Goal: Transaction & Acquisition: Purchase product/service

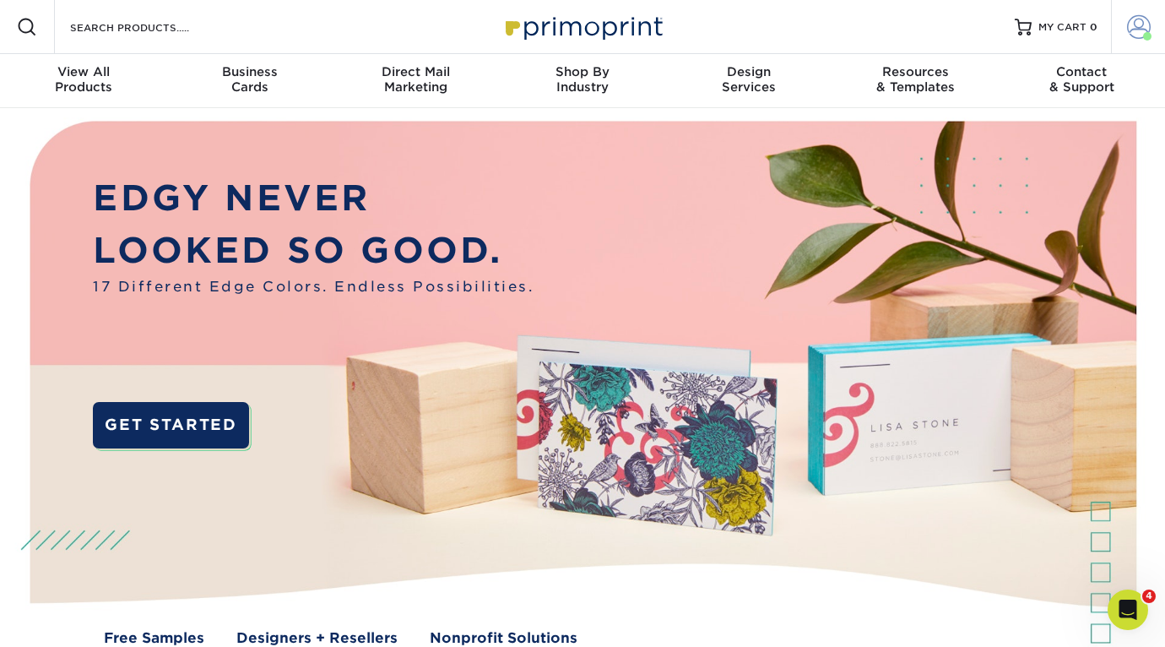
click at [1139, 20] on span at bounding box center [1139, 27] width 24 height 24
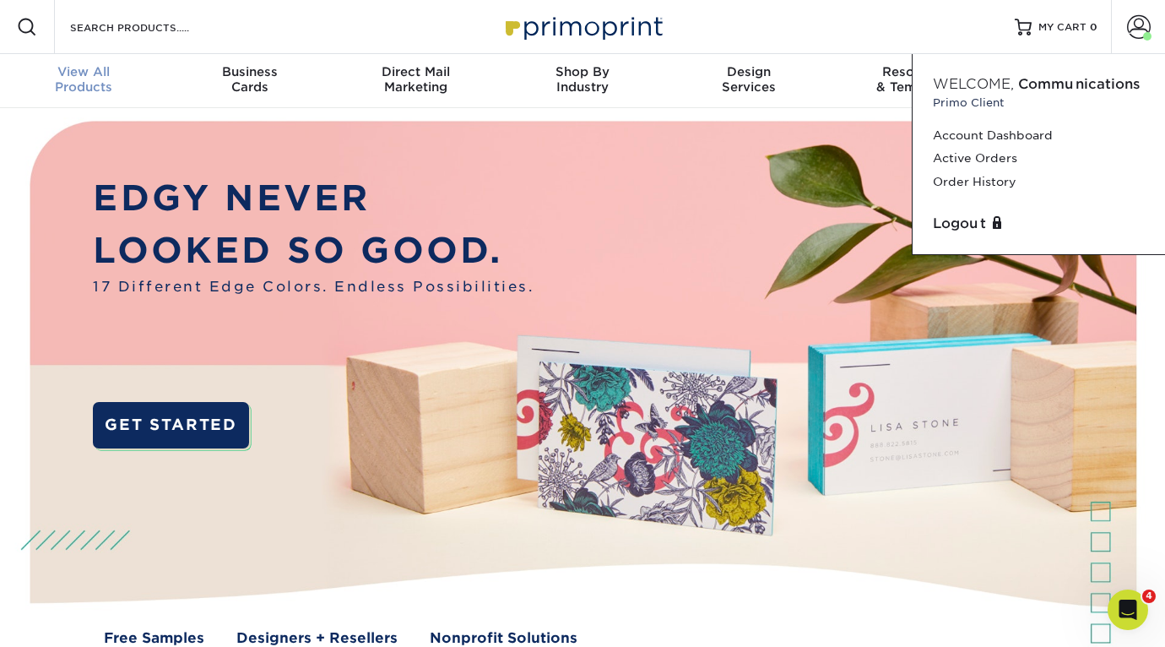
click at [107, 67] on span "View All" at bounding box center [83, 71] width 166 height 15
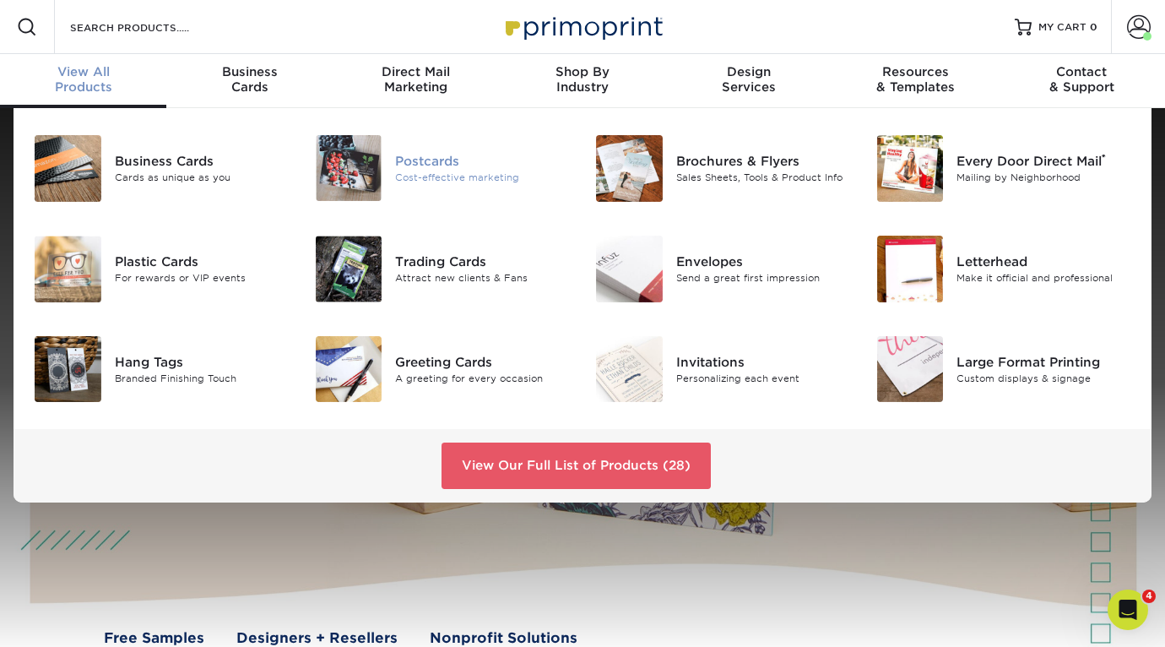
click at [446, 160] on div "Postcards" at bounding box center [482, 161] width 175 height 19
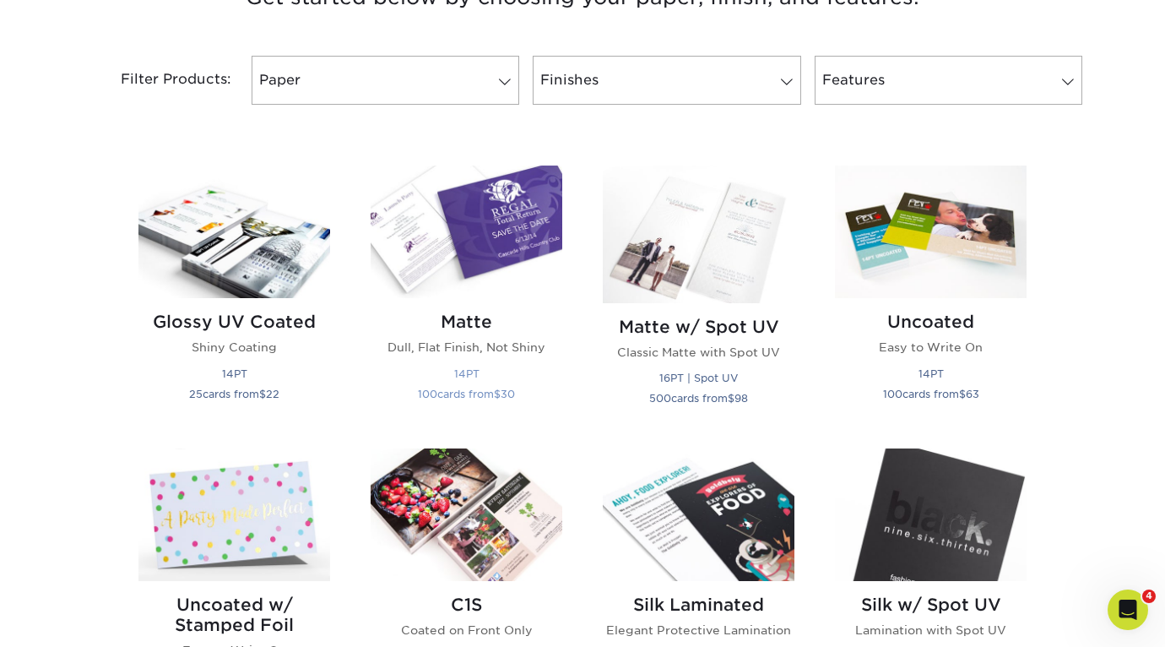
scroll to position [689, 0]
click at [409, 87] on link "Paper" at bounding box center [386, 79] width 268 height 49
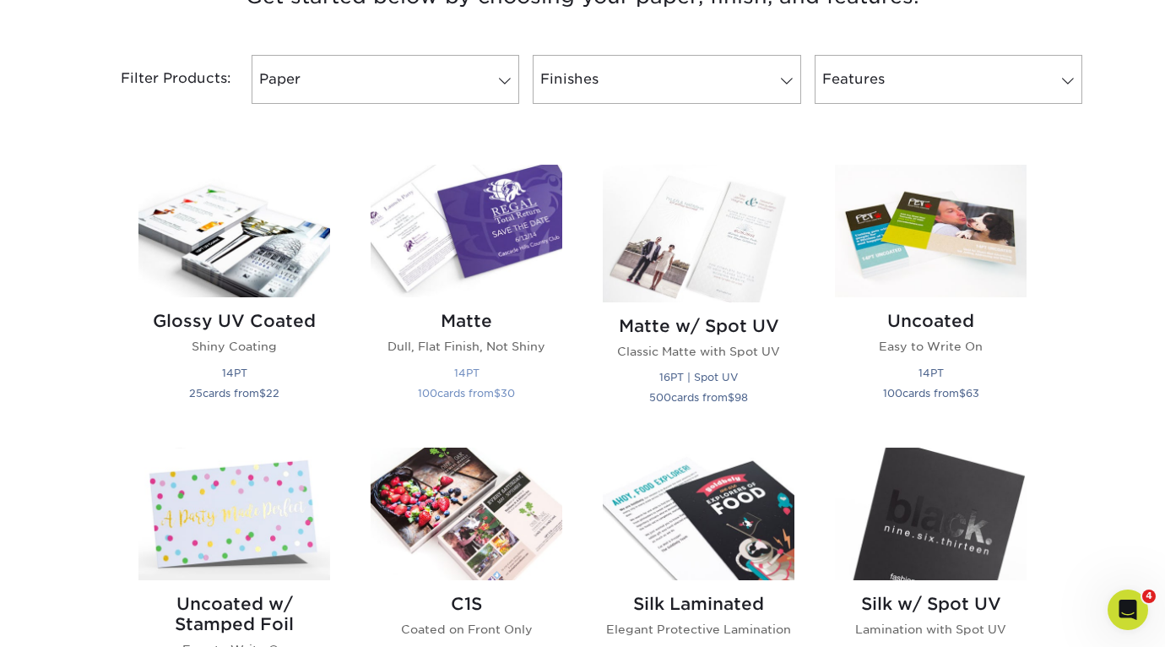
click at [548, 213] on img at bounding box center [467, 231] width 192 height 133
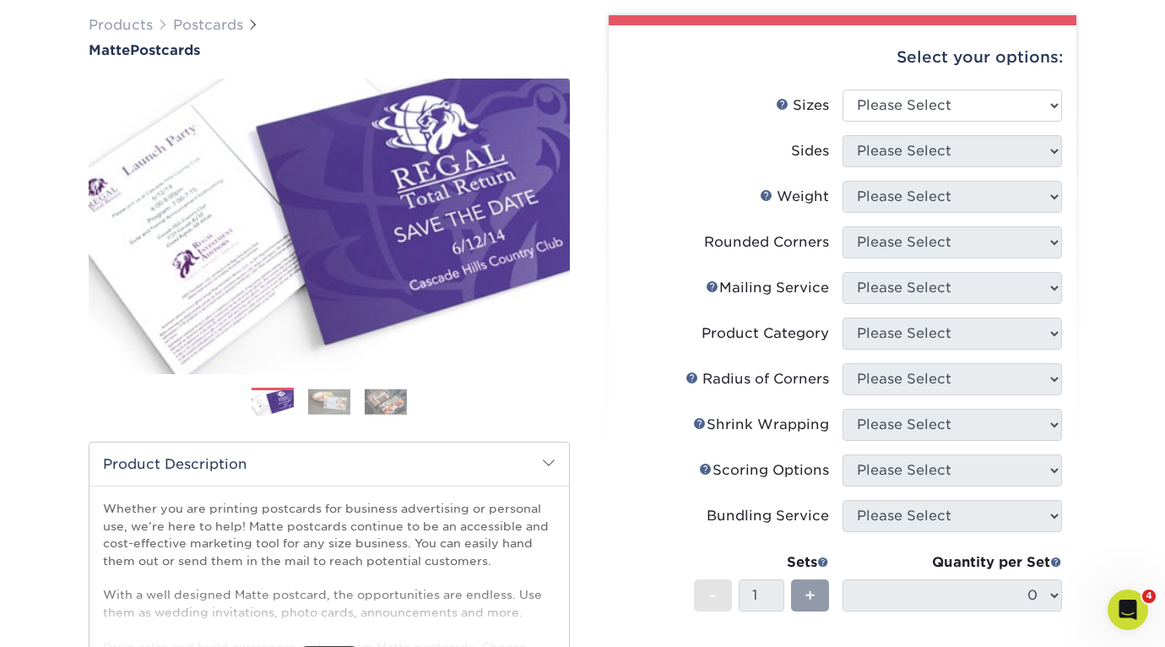
scroll to position [128, 0]
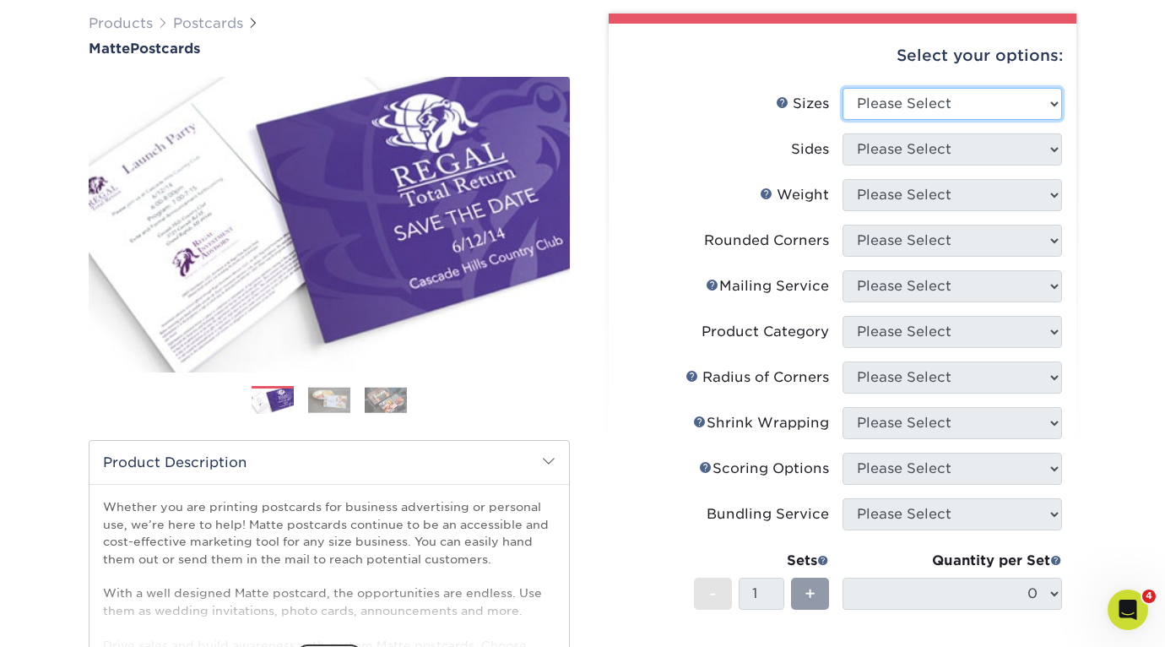
click at [908, 98] on select "Please Select 1.5" x 7" 2" x 4" 2" x 6" 2" x 7" 2" x 8" 2.12" x 5.5" 2.125" x 5…" at bounding box center [951, 104] width 219 height 32
select select "4.00x6.00"
click at [842, 88] on select "Please Select 1.5" x 7" 2" x 4" 2" x 6" 2" x 7" 2" x 8" 2.12" x 5.5" 2.125" x 5…" at bounding box center [951, 104] width 219 height 32
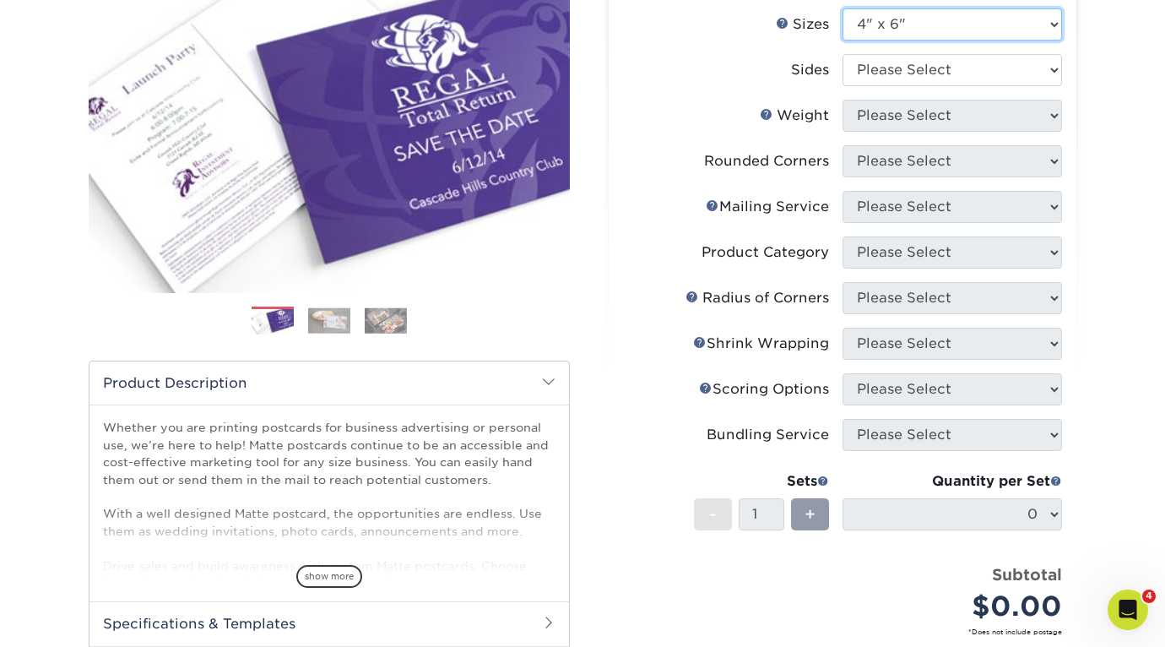
scroll to position [209, 0]
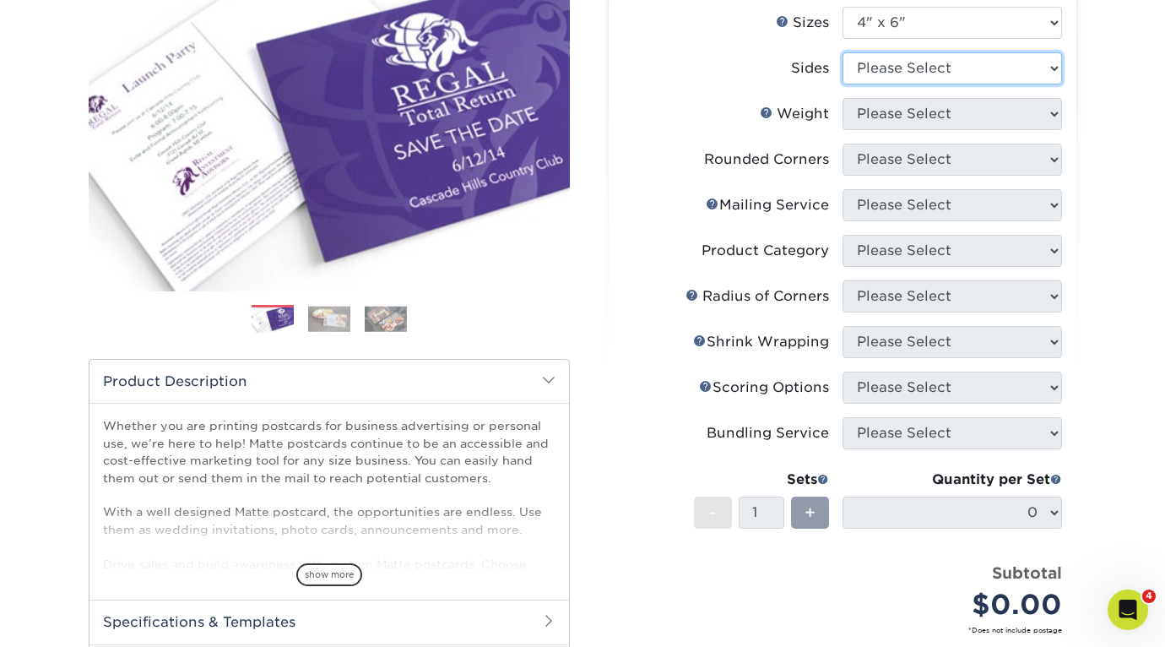
click at [942, 70] on select "Please Select Print Both Sides Print Front Only" at bounding box center [951, 68] width 219 height 32
select select "32d3c223-f82c-492b-b915-ba065a00862f"
click at [842, 52] on select "Please Select Print Both Sides Print Front Only" at bounding box center [951, 68] width 219 height 32
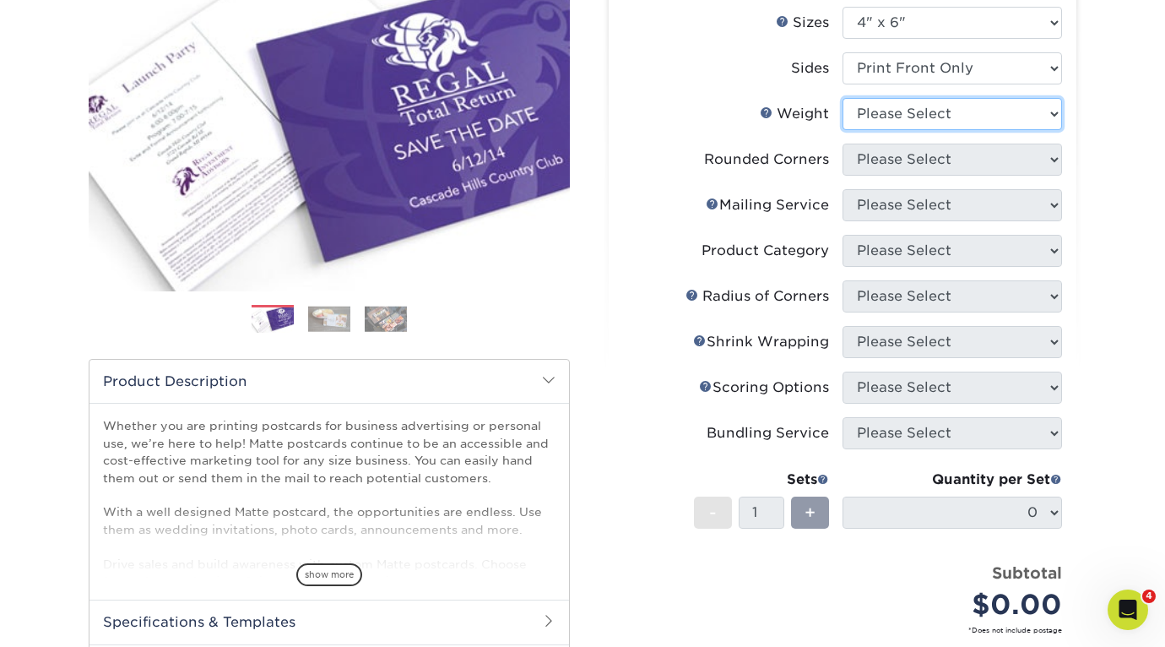
click at [946, 122] on select "Please Select 16PT 14PT" at bounding box center [951, 114] width 219 height 32
select select "16PT"
click at [842, 98] on select "Please Select 16PT 14PT" at bounding box center [951, 114] width 219 height 32
click at [0, 0] on select at bounding box center [0, 0] width 0 height 0
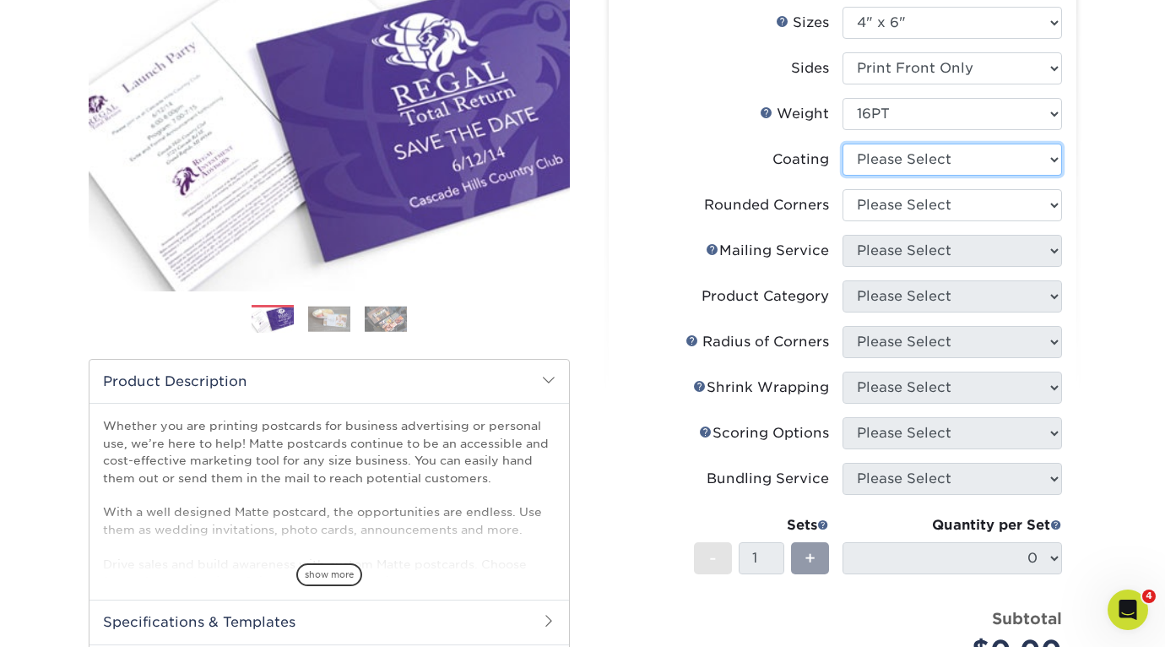
select select "121bb7b5-3b4d-429f-bd8d-bbf80e953313"
click at [842, 143] on select at bounding box center [951, 159] width 219 height 32
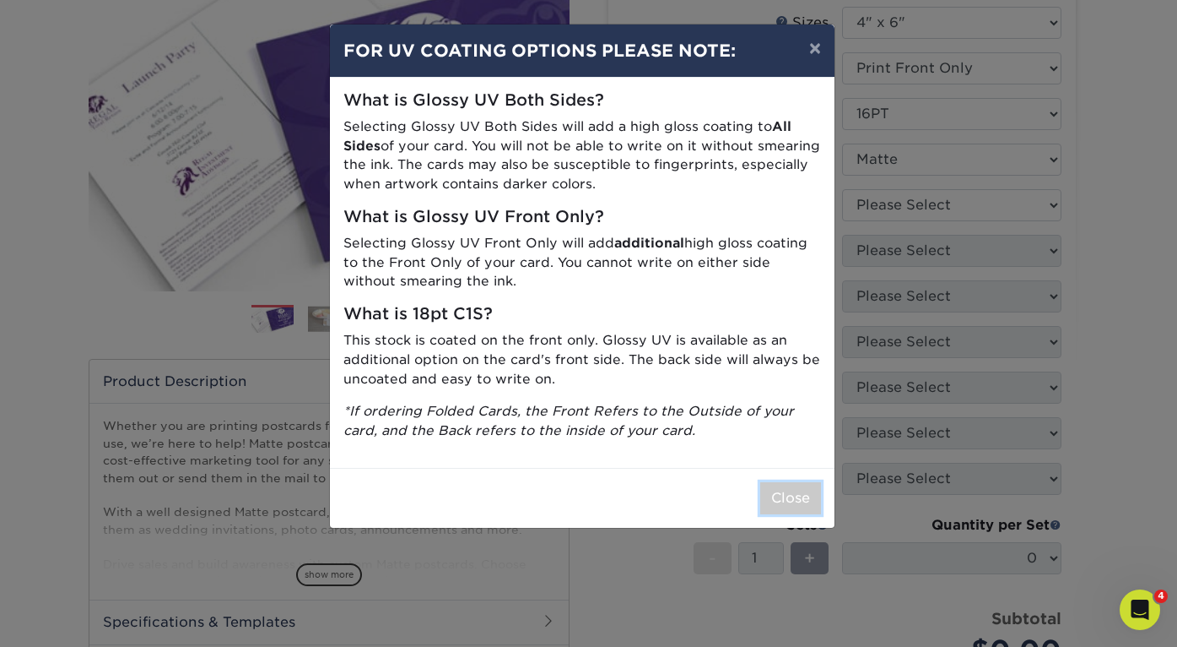
click at [799, 504] on button "Close" at bounding box center [791, 498] width 61 height 32
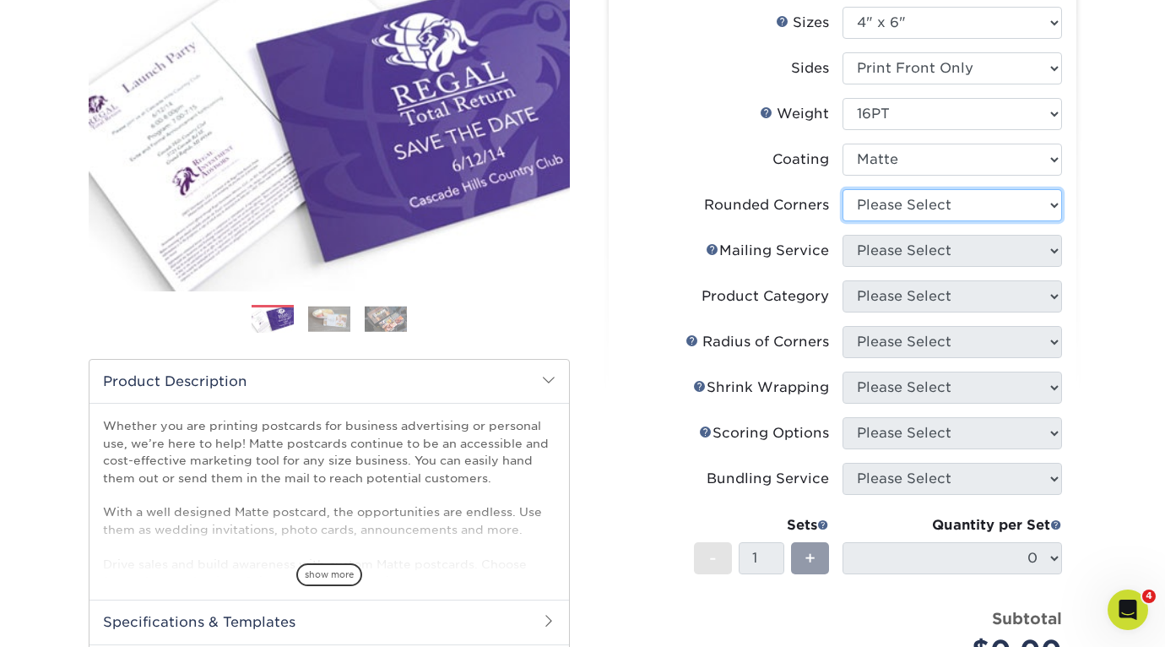
click at [939, 214] on select "Please Select Yes - Round 4 Corners No" at bounding box center [951, 205] width 219 height 32
select select "0"
click at [842, 189] on select "Please Select Yes - Round 4 Corners No" at bounding box center [951, 205] width 219 height 32
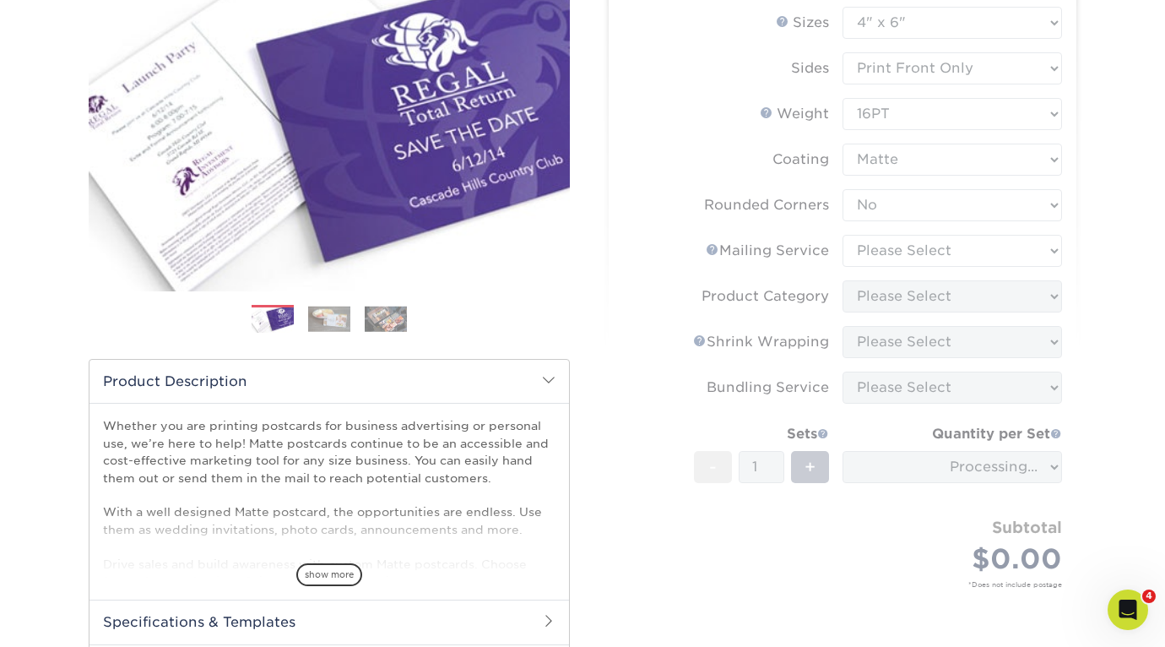
click at [937, 257] on form "Sizes Help Sizes Please Select 1.5" x 7" 2" x 4" 2" x 6" 2" x 7" 2" x 8" 2.12" …" at bounding box center [842, 317] width 441 height 620
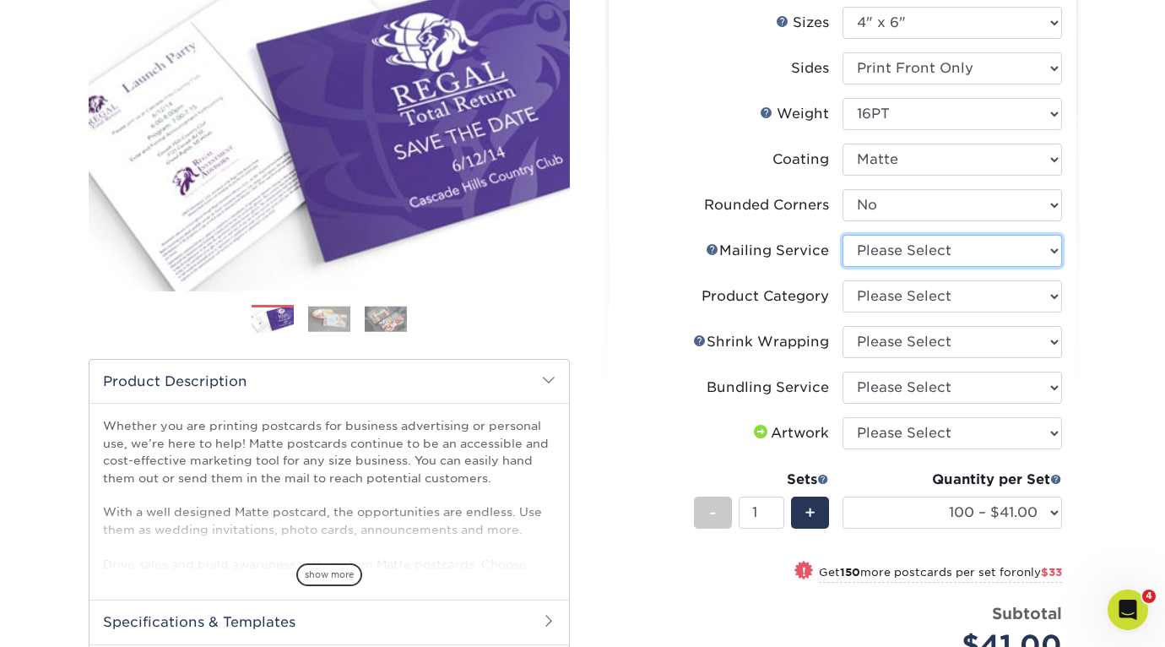
click at [945, 251] on select "Please Select No Direct Mailing Service No, I will mail/stamp/imprint Direct Ma…" at bounding box center [951, 251] width 219 height 32
select select "3e5e9bdd-d78a-4c28-a41d-fe1407925ca6"
click at [842, 235] on select "Please Select No Direct Mailing Service No, I will mail/stamp/imprint Direct Ma…" at bounding box center [951, 251] width 219 height 32
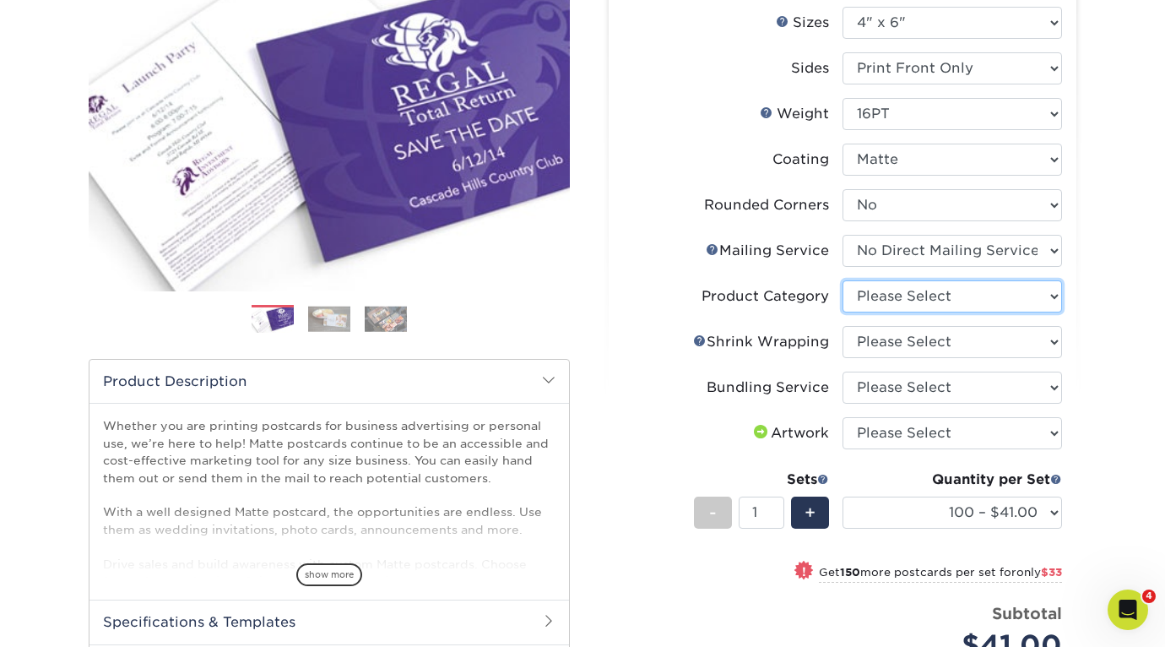
click at [960, 296] on select "Please Select Postcards" at bounding box center [951, 296] width 219 height 32
select select "9b7272e0-d6c8-4c3c-8e97-d3a1bcdab858"
click at [842, 280] on select "Please Select Postcards" at bounding box center [951, 296] width 219 height 32
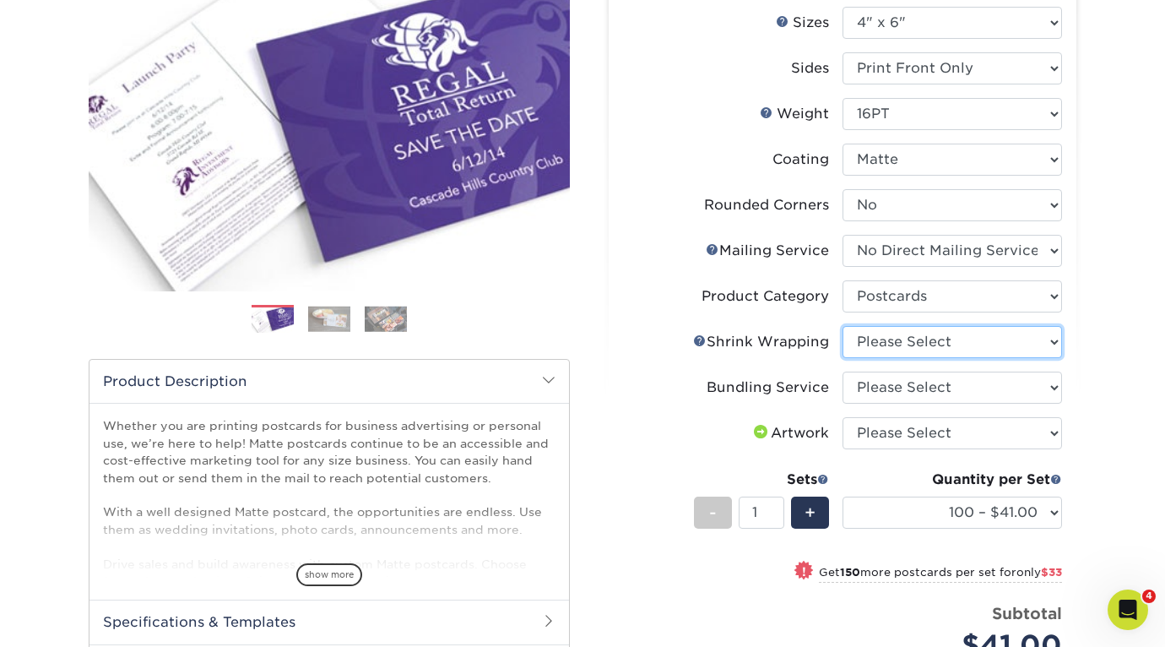
click at [955, 343] on select "Please Select No Shrink Wrapping Shrink Wrap 100 Per Package Shrink Wrap 50 Per…" at bounding box center [951, 342] width 219 height 32
select select "c8749376-e7da-41d0-b3dc-647faf84d907"
click at [842, 326] on select "Please Select No Shrink Wrapping Shrink Wrap 100 Per Package Shrink Wrap 50 Per…" at bounding box center [951, 342] width 219 height 32
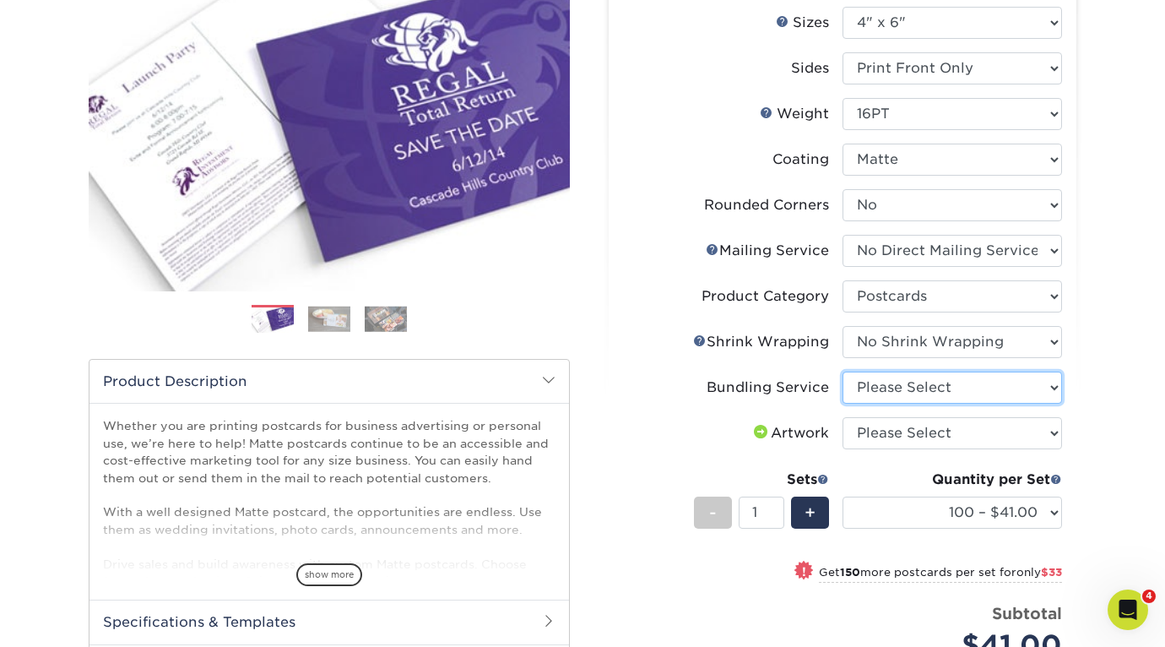
click at [950, 394] on select "Please Select No Bundling Services Yes, Bundles of 50 (+2 Days) Yes, Bundles of…" at bounding box center [951, 387] width 219 height 32
select select "58689abb-25c0-461c-a4c3-a80b627d6649"
click at [842, 371] on select "Please Select No Bundling Services Yes, Bundles of 50 (+2 Days) Yes, Bundles of…" at bounding box center [951, 387] width 219 height 32
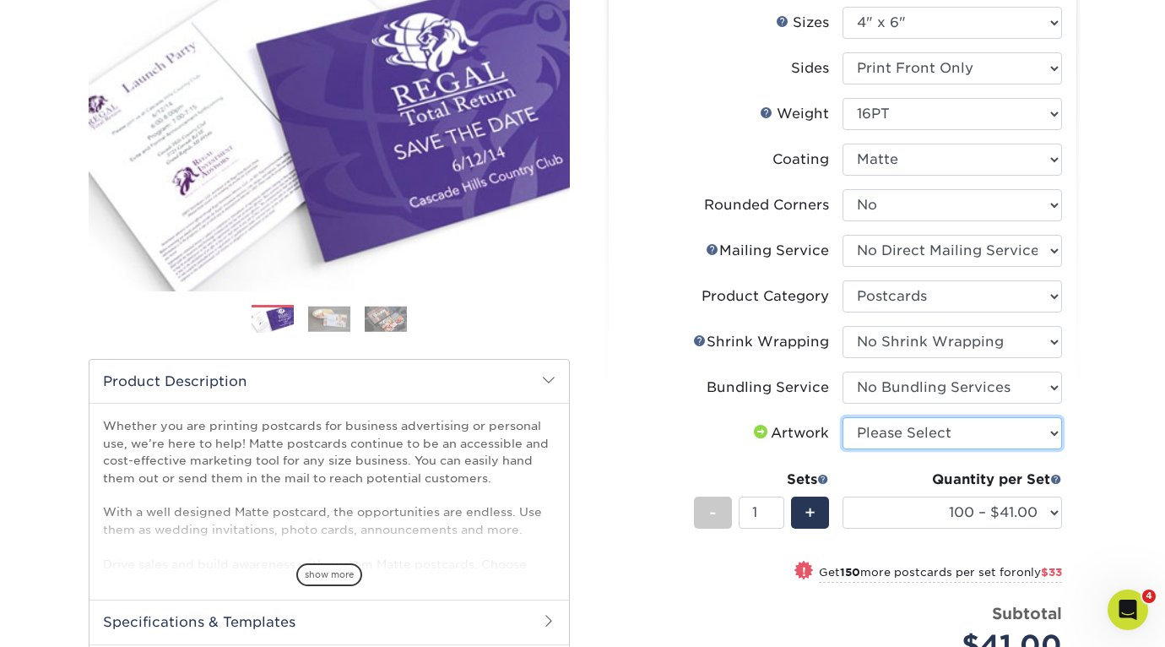
click at [952, 440] on select "Please Select I will upload files I need a design - $150" at bounding box center [951, 433] width 219 height 32
select select "upload"
click at [842, 417] on select "Please Select I will upload files I need a design - $150" at bounding box center [951, 433] width 219 height 32
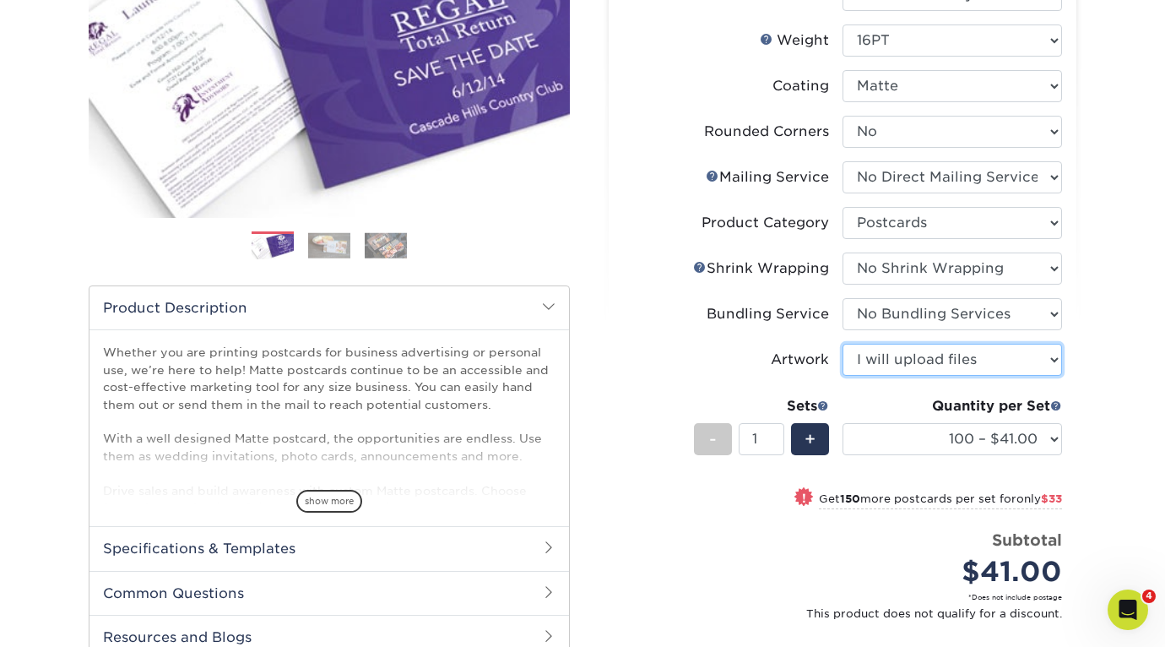
scroll to position [297, 0]
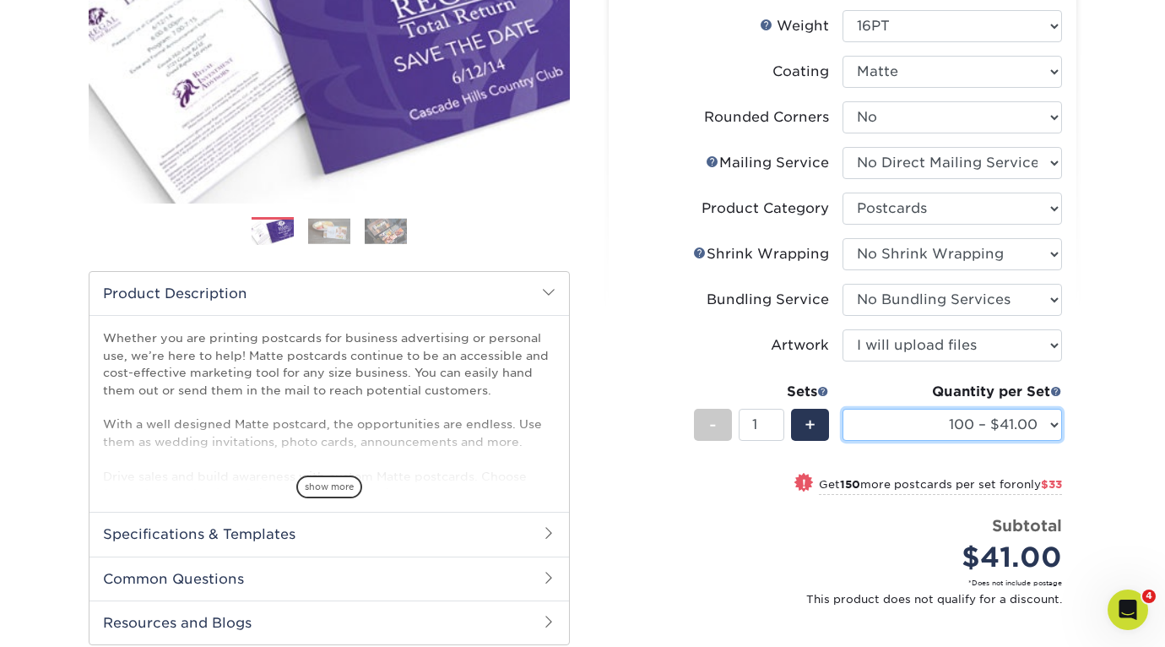
click at [945, 423] on select "100 – $41.00 250 – $74.00 500 – $88.00 1000 – $99.00 2500 – $205.00 5000 – $304…" at bounding box center [951, 425] width 219 height 32
click at [842, 409] on select "100 – $41.00 250 – $74.00 500 – $88.00 1000 – $99.00 2500 – $205.00 5000 – $304…" at bounding box center [951, 425] width 219 height 32
click at [1006, 420] on select "100 – $41.00 250 – $74.00 500 – $88.00 1000 – $99.00 2500 – $205.00 5000 – $304…" at bounding box center [951, 425] width 219 height 32
select select "1000 – $99.00"
click at [842, 409] on select "100 – $41.00 250 – $74.00 500 – $88.00 1000 – $99.00 2500 – $205.00 5000 – $304…" at bounding box center [951, 425] width 219 height 32
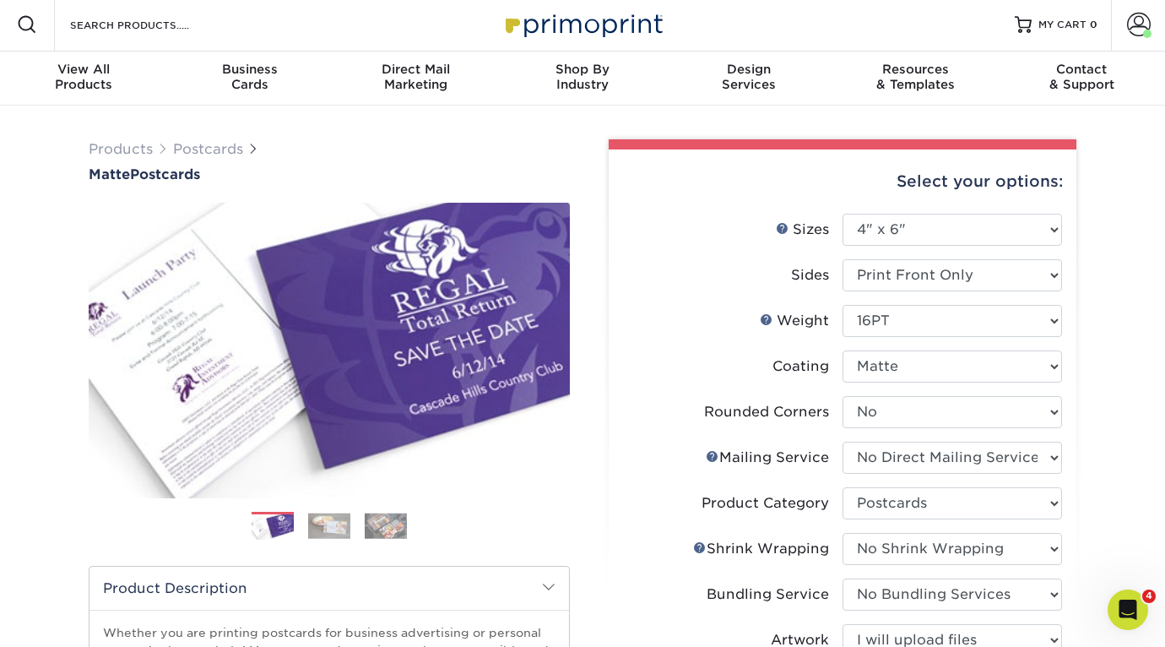
scroll to position [3, 0]
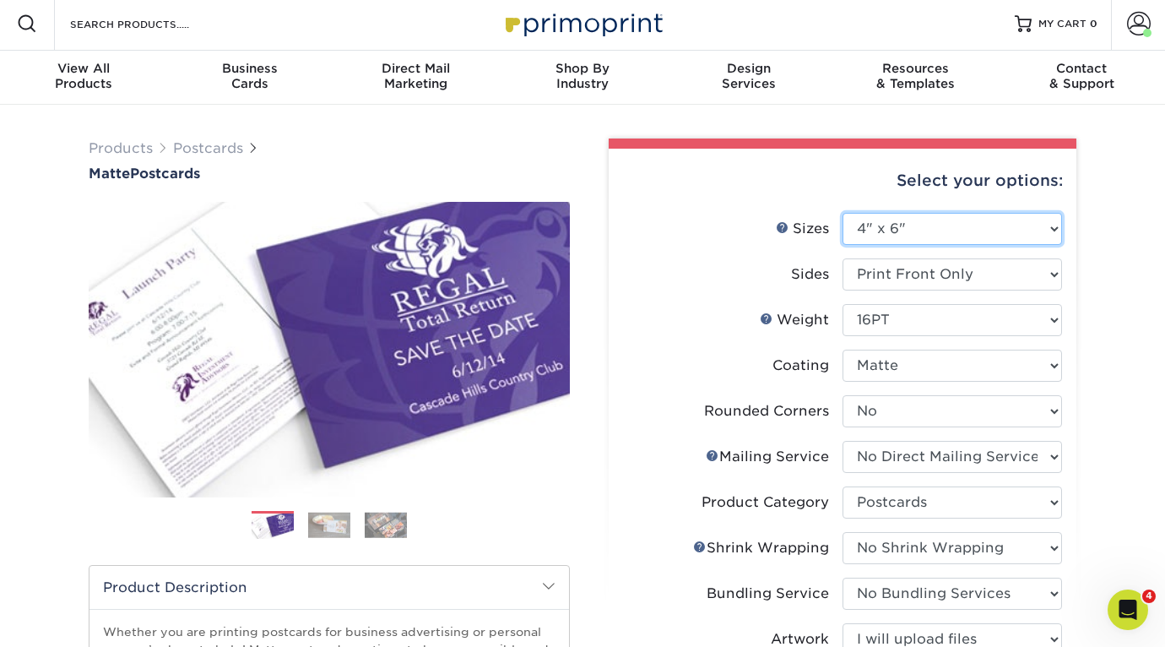
click at [912, 225] on select "Please Select 1.5" x 7" 2" x 4" 2" x 6" 2" x 7" 2" x 8" 2.12" x 5.5" 2.125" x 5…" at bounding box center [951, 229] width 219 height 32
select select "4.25x5.50"
click at [842, 213] on select "Please Select 1.5" x 7" 2" x 4" 2" x 6" 2" x 7" 2" x 8" 2.12" x 5.5" 2.125" x 5…" at bounding box center [951, 229] width 219 height 32
select select "-1"
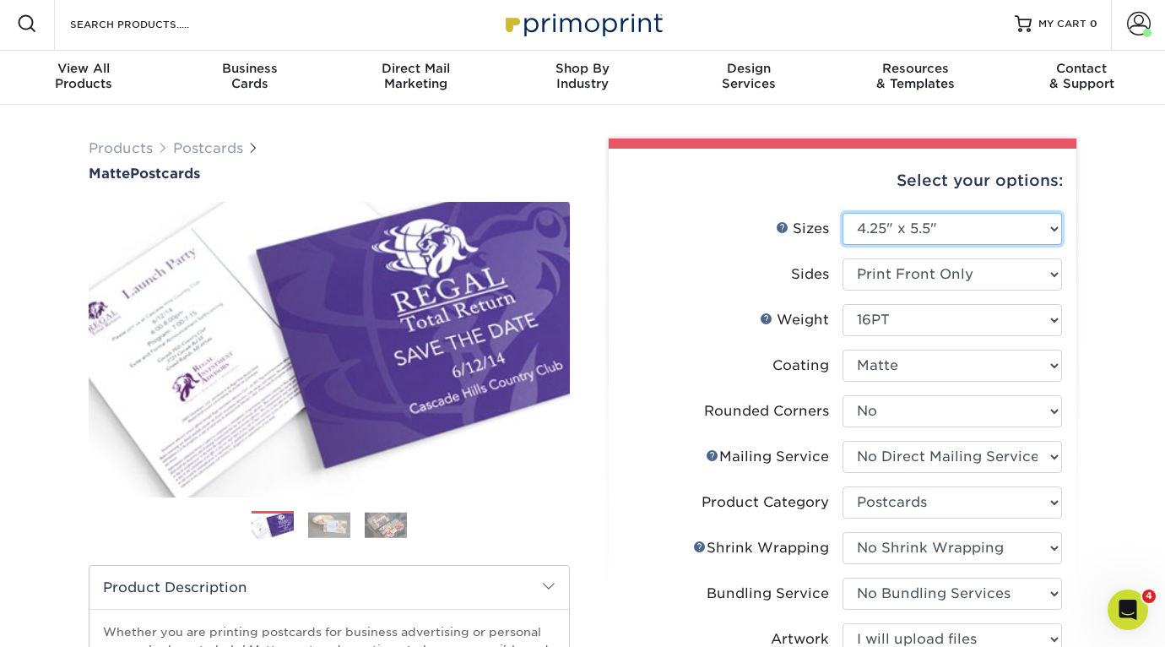
select select "-1"
select select
select select "-1"
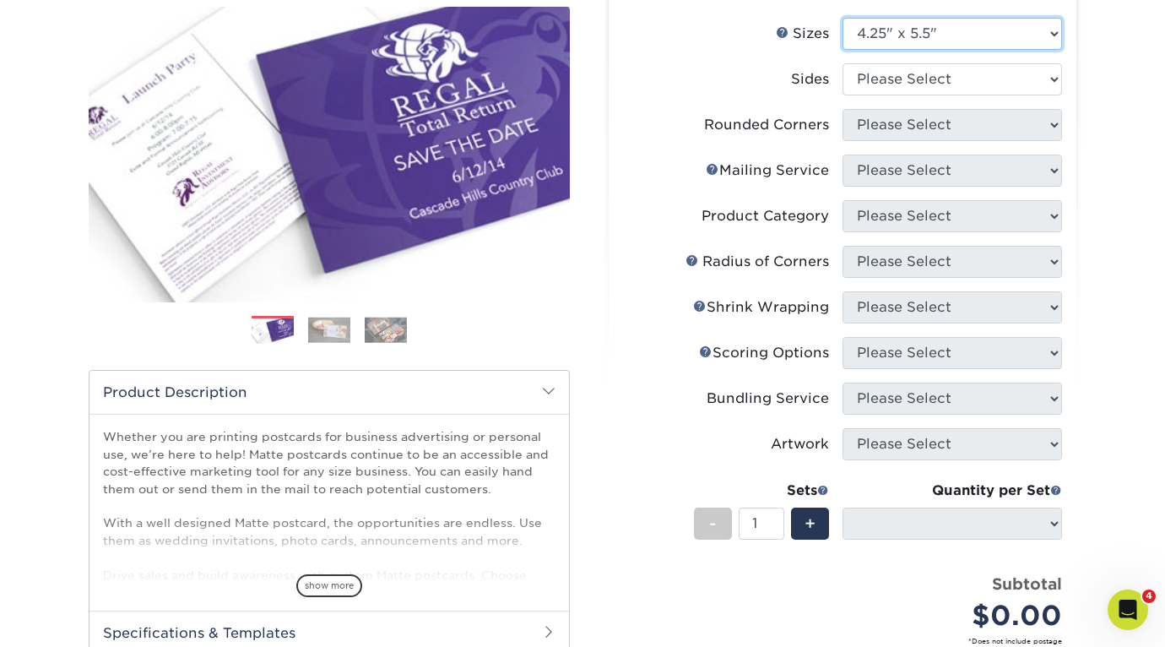
scroll to position [196, 0]
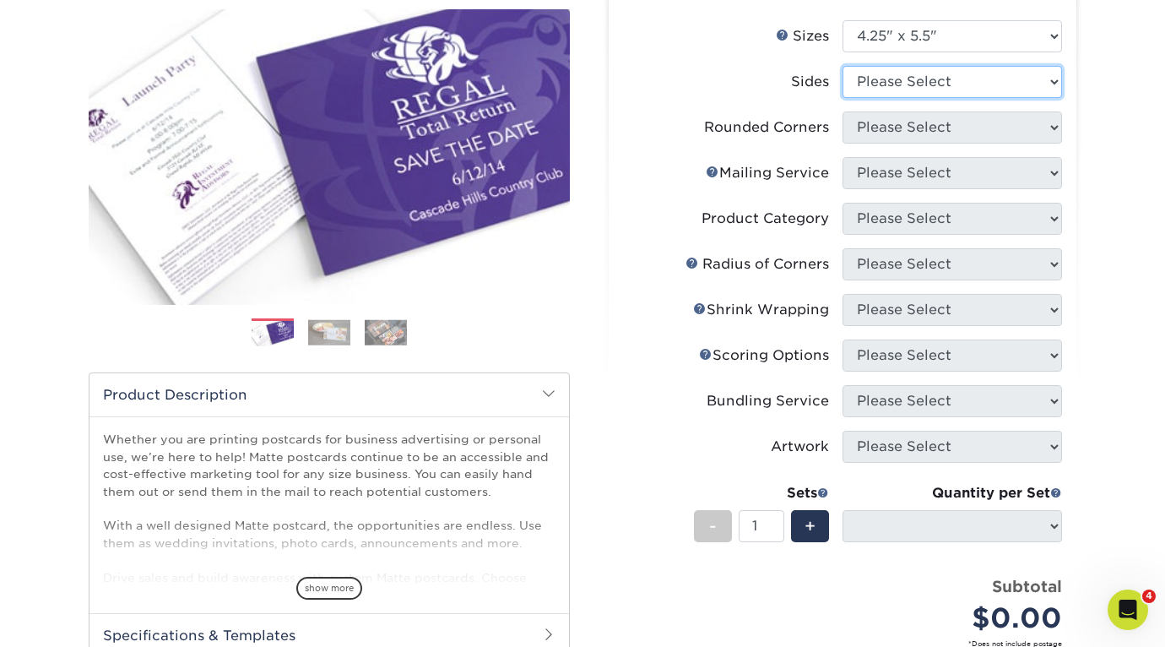
click at [978, 75] on select "Please Select Print Both Sides Print Front Only" at bounding box center [951, 82] width 219 height 32
select select "13abbda7-1d64-4f25-8bb2-c179b224825d"
click at [842, 66] on select "Please Select Print Both Sides Print Front Only" at bounding box center [951, 82] width 219 height 32
select select
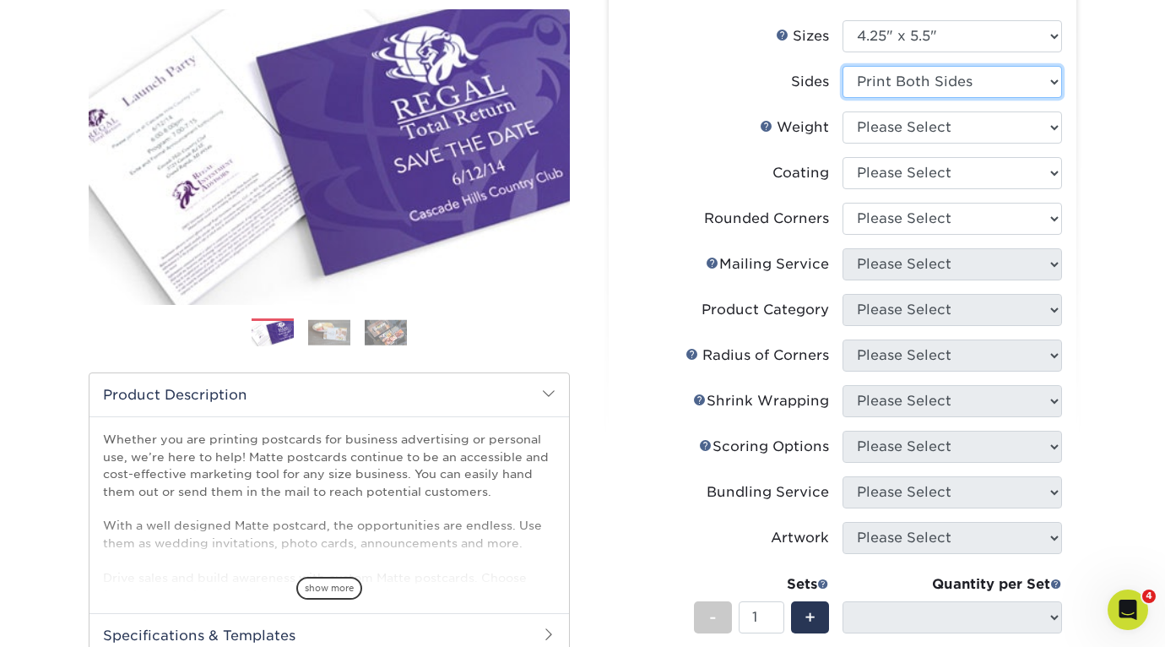
click at [977, 84] on select "Please Select Print Both Sides Print Front Only" at bounding box center [951, 82] width 219 height 32
select select "32d3c223-f82c-492b-b915-ba065a00862f"
click at [842, 66] on select "Please Select Print Both Sides Print Front Only" at bounding box center [951, 82] width 219 height 32
select select
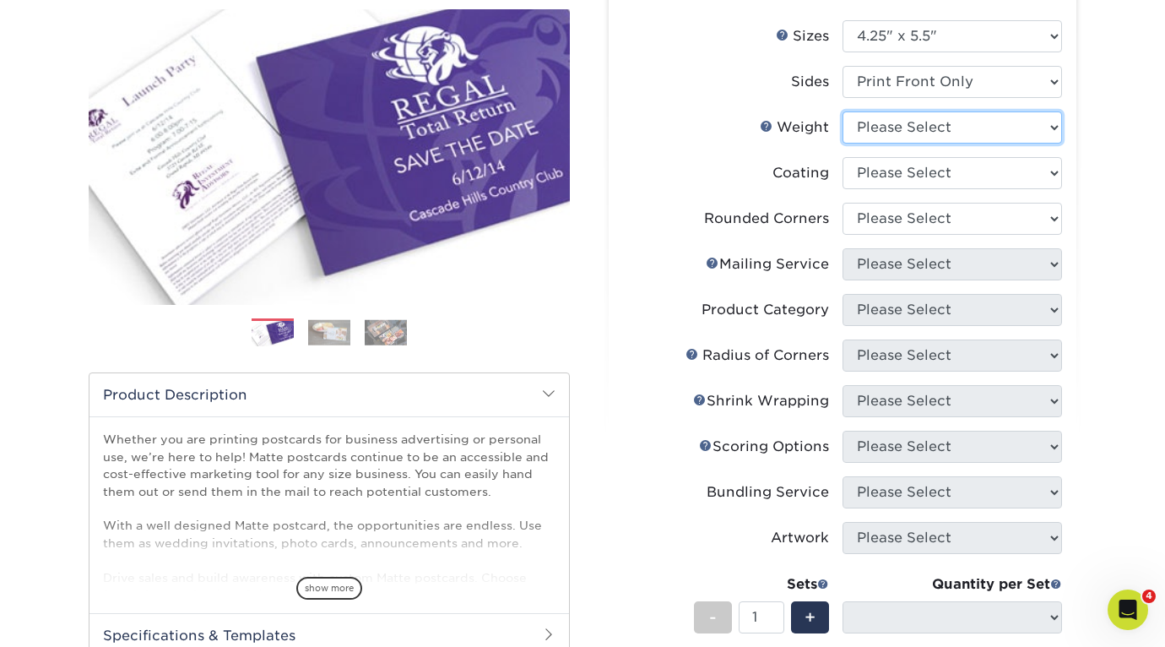
click at [977, 126] on select "Please Select 14PT 16PT" at bounding box center [951, 127] width 219 height 32
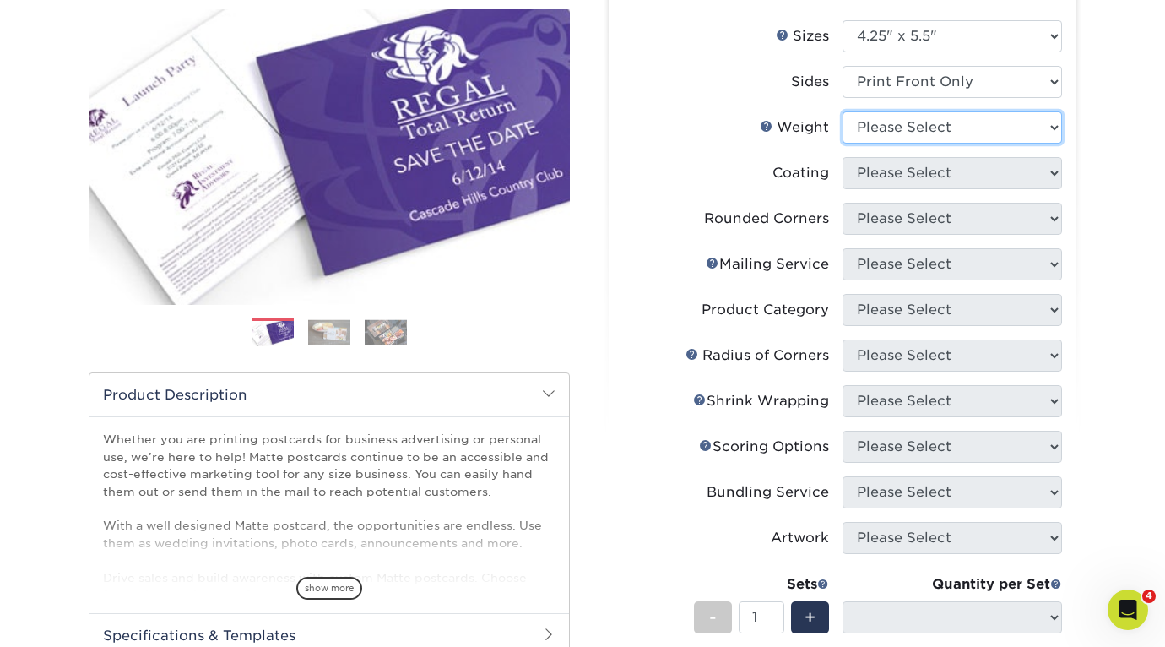
select select "16PT"
click at [842, 111] on select "Please Select 14PT 16PT" at bounding box center [951, 127] width 219 height 32
select select
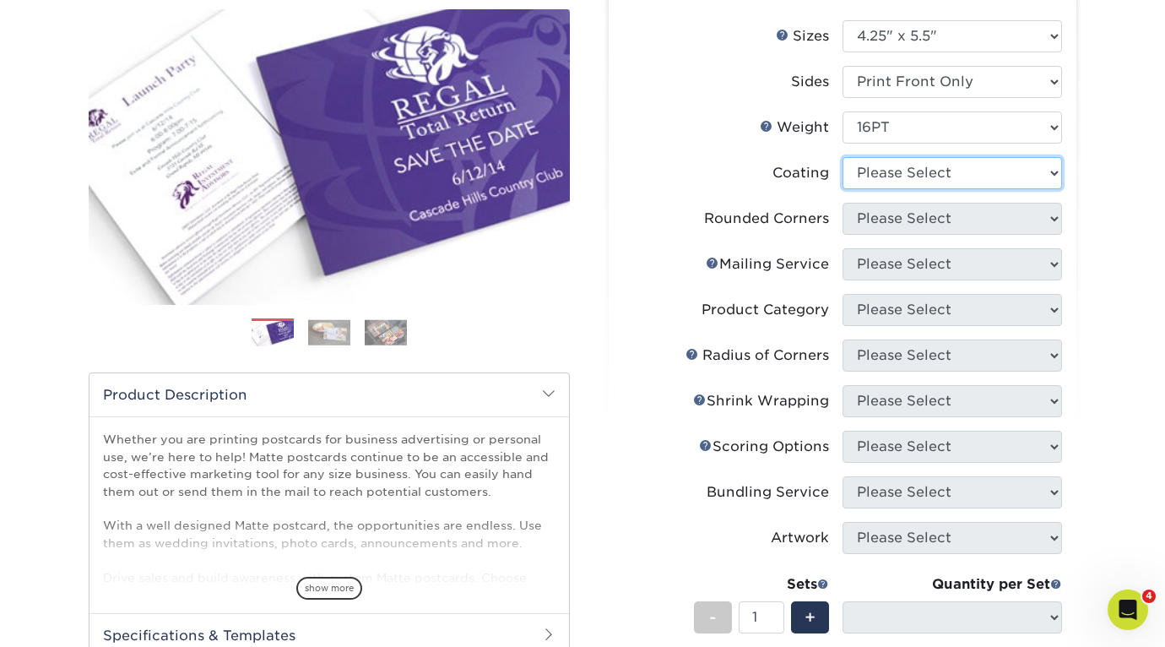
click at [982, 171] on select at bounding box center [951, 173] width 219 height 32
select select "121bb7b5-3b4d-429f-bd8d-bbf80e953313"
click at [842, 157] on select at bounding box center [951, 173] width 219 height 32
select select
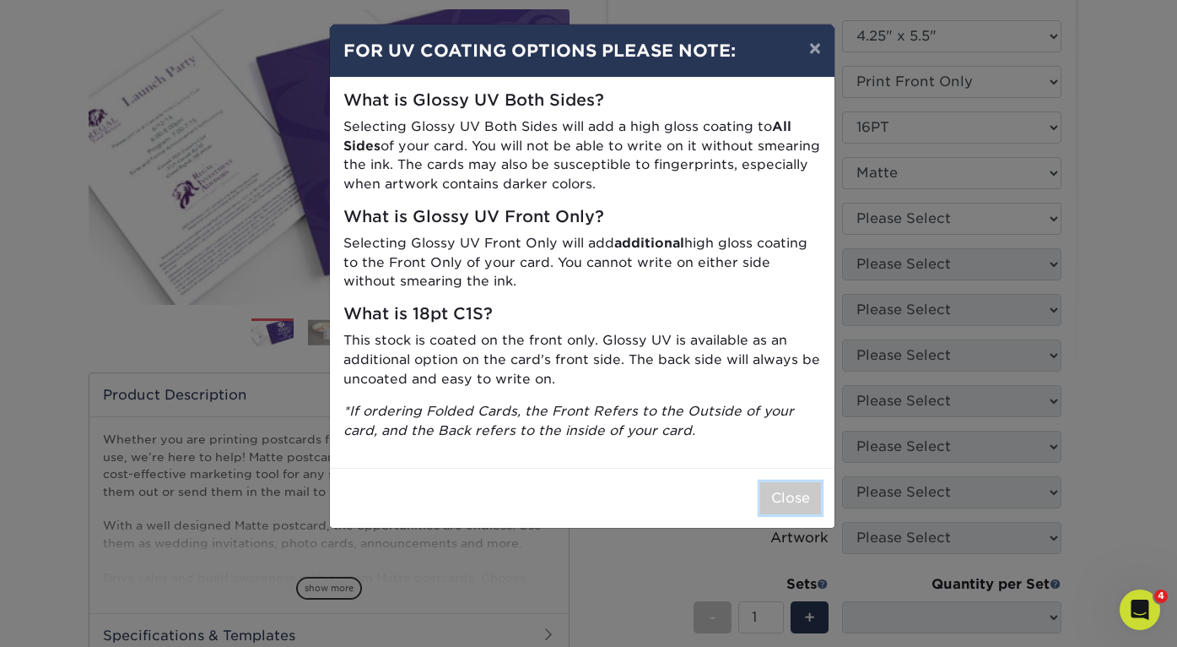
click at [794, 507] on button "Close" at bounding box center [791, 498] width 61 height 32
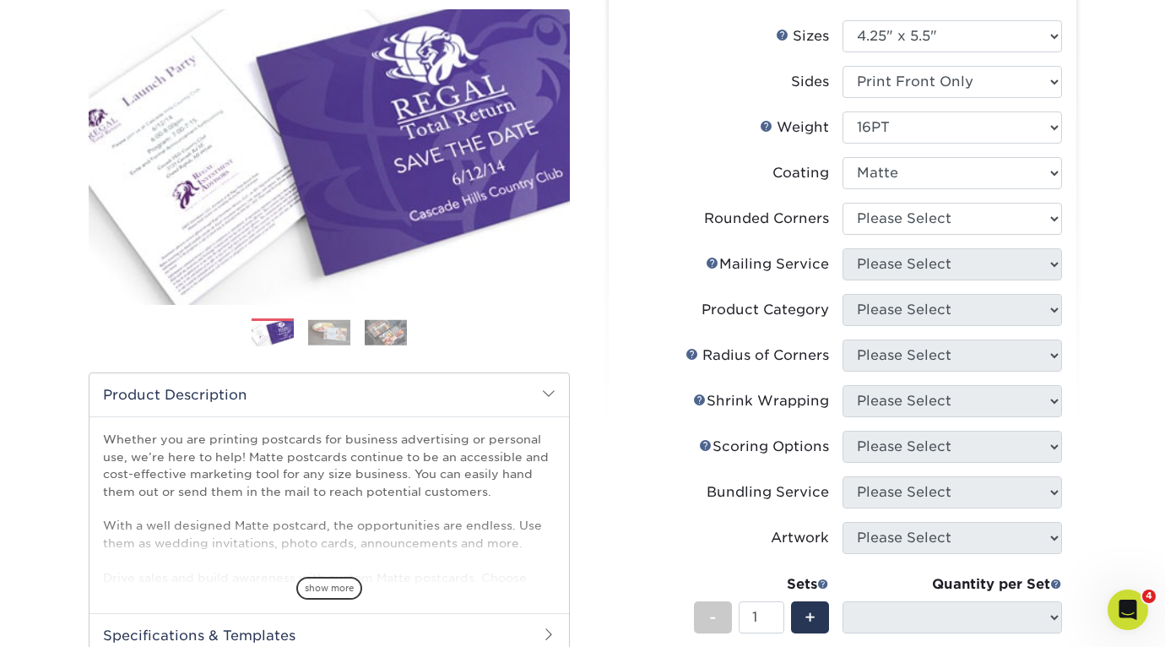
click at [934, 238] on li "Rounded Corners Please Select Yes - Round 4 Corners No" at bounding box center [842, 226] width 439 height 46
click at [946, 221] on select "Please Select Yes - Round 4 Corners No" at bounding box center [951, 219] width 219 height 32
select select "0"
click at [842, 203] on select "Please Select Yes - Round 4 Corners No" at bounding box center [951, 219] width 219 height 32
select select "-1"
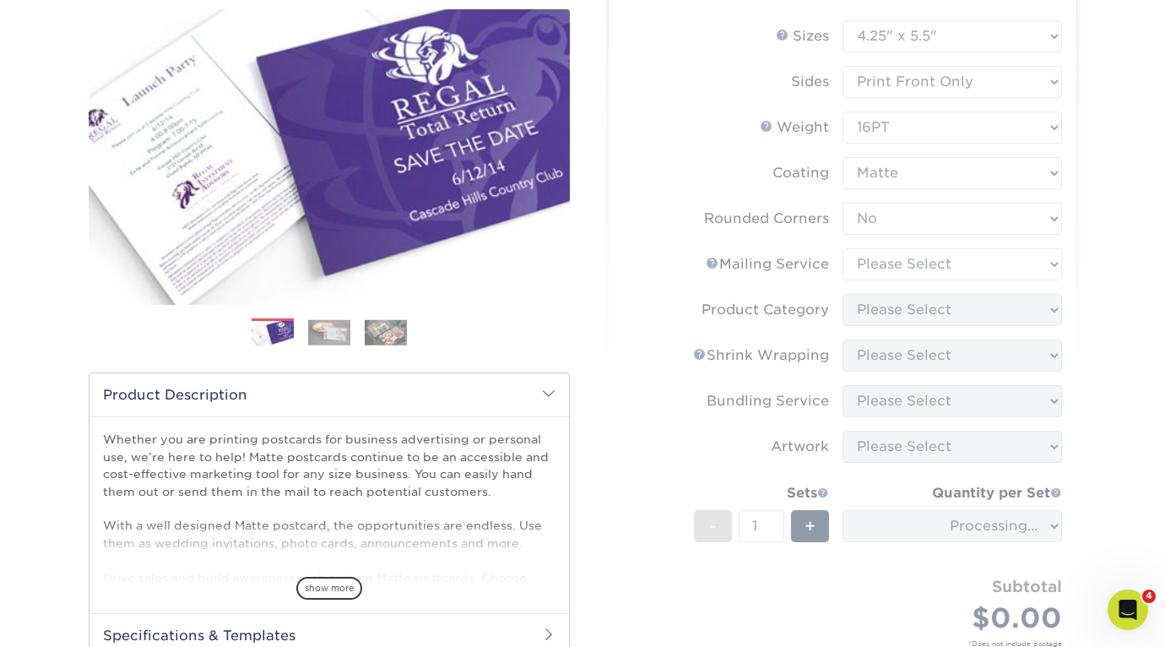
click at [950, 260] on form "Sizes Help Sizes Please Select 1.5" x 7" 2" x 4" 2" x 6" 2" x 7" 2" x 8" 2.12" …" at bounding box center [842, 361] width 441 height 682
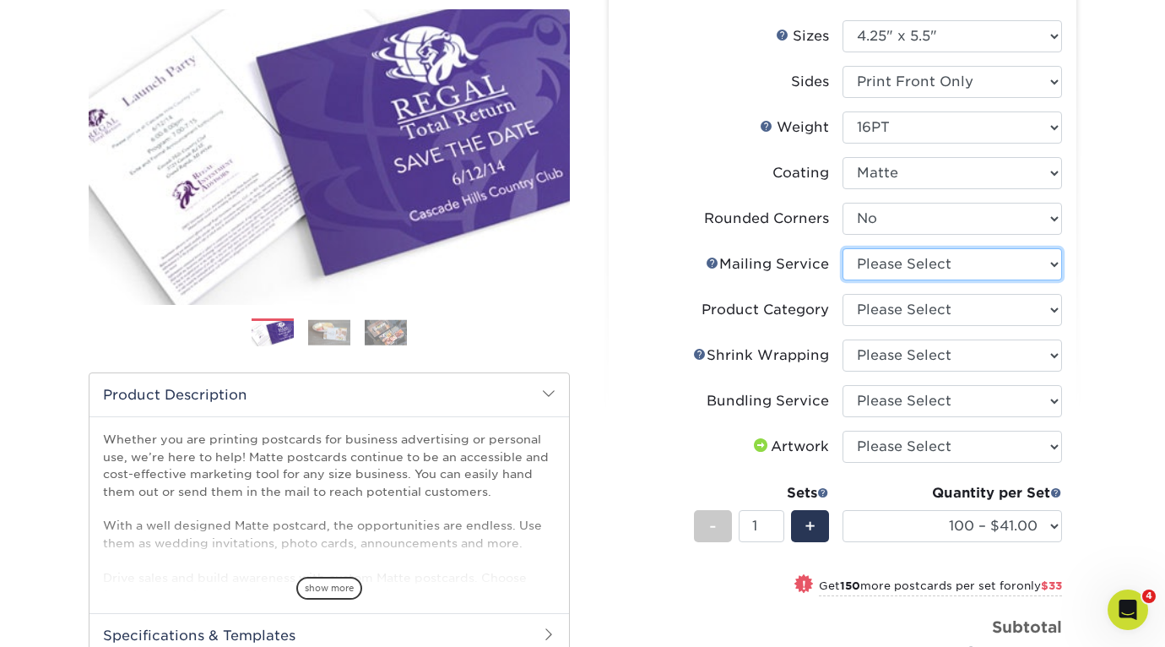
click at [928, 268] on select "Please Select No Direct Mailing Service No, I will mail/stamp/imprint Direct Ma…" at bounding box center [951, 264] width 219 height 32
select select "3e5e9bdd-d78a-4c28-a41d-fe1407925ca6"
click at [842, 248] on select "Please Select No Direct Mailing Service No, I will mail/stamp/imprint Direct Ma…" at bounding box center [951, 264] width 219 height 32
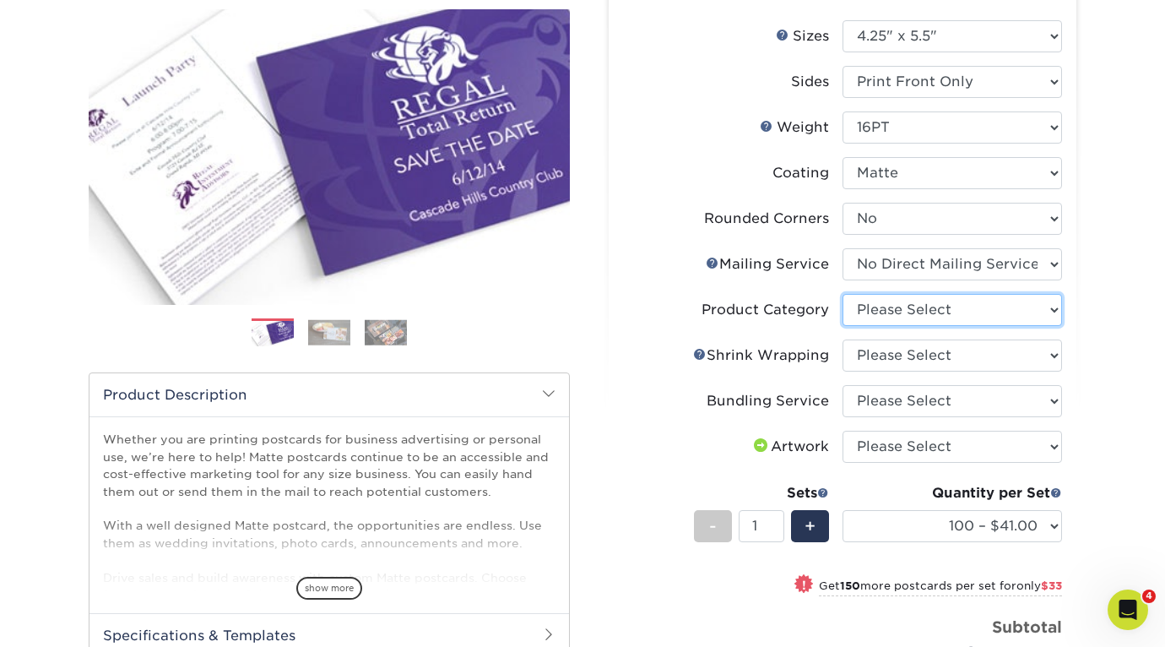
click at [946, 305] on select "Please Select Postcards" at bounding box center [951, 310] width 219 height 32
select select "9b7272e0-d6c8-4c3c-8e97-d3a1bcdab858"
click at [842, 294] on select "Please Select Postcards" at bounding box center [951, 310] width 219 height 32
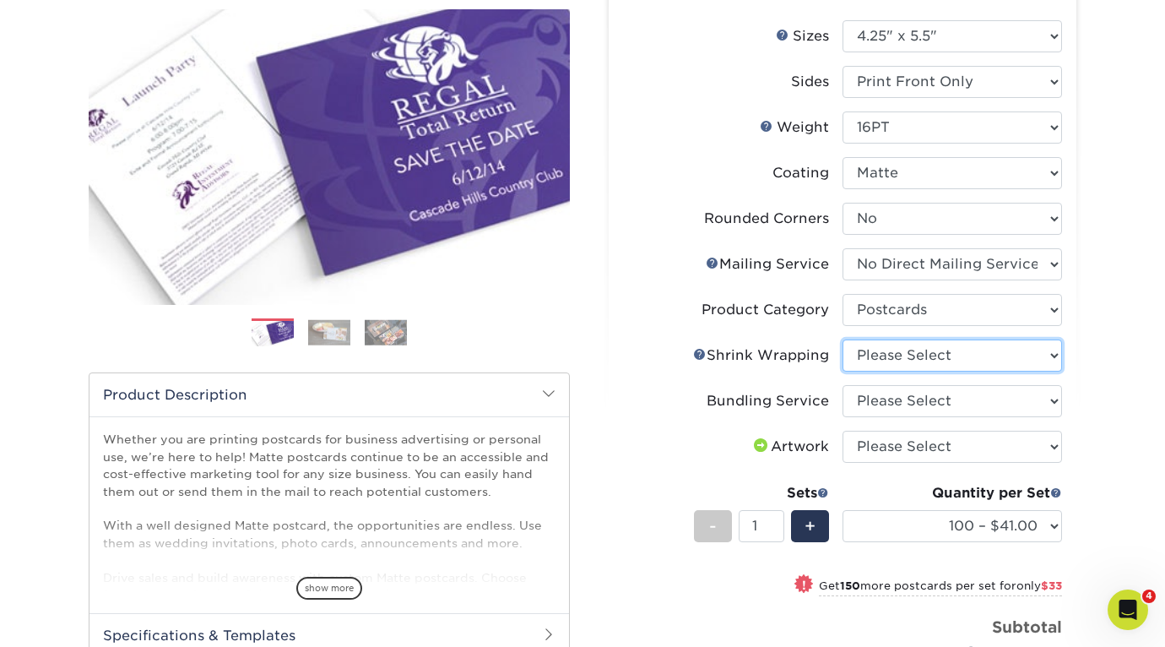
click at [955, 351] on select "Please Select No Shrink Wrapping Shrink Wrap 100 Per Package Shrink Wrap 50 Per…" at bounding box center [951, 355] width 219 height 32
select select "c8749376-e7da-41d0-b3dc-647faf84d907"
click at [842, 339] on select "Please Select No Shrink Wrapping Shrink Wrap 100 Per Package Shrink Wrap 50 Per…" at bounding box center [951, 355] width 219 height 32
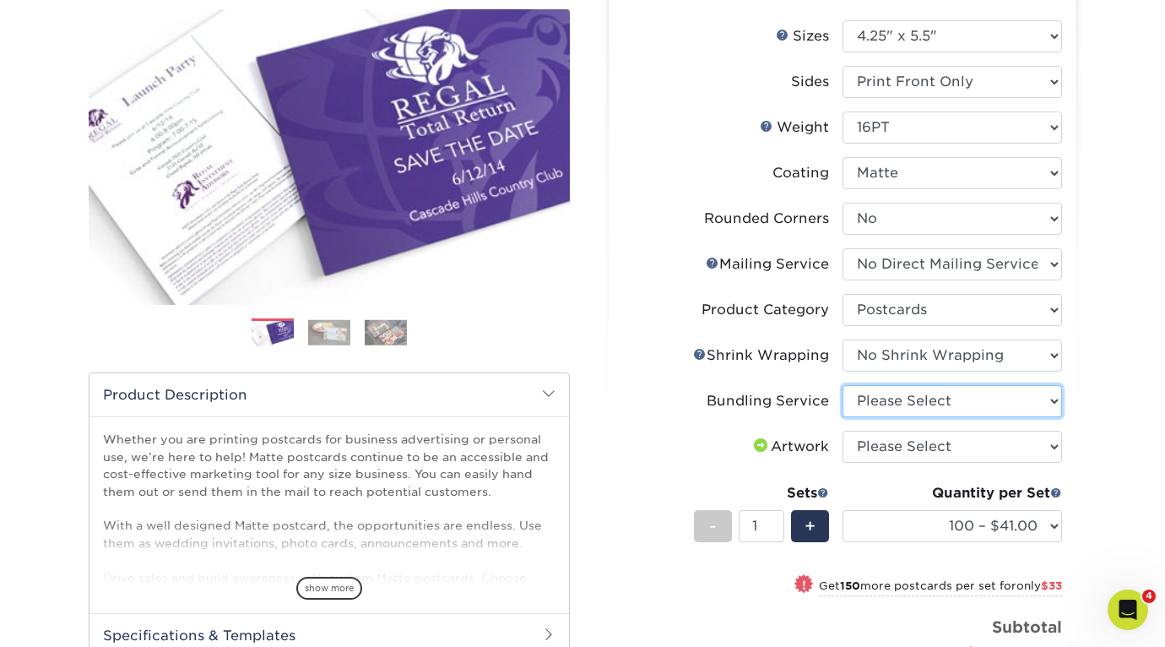
click at [966, 399] on select "Please Select No Bundling Services Yes, Bundles of 50 (+2 Days) Yes, Bundles of…" at bounding box center [951, 401] width 219 height 32
select select "58689abb-25c0-461c-a4c3-a80b627d6649"
click at [842, 385] on select "Please Select No Bundling Services Yes, Bundles of 50 (+2 Days) Yes, Bundles of…" at bounding box center [951, 401] width 219 height 32
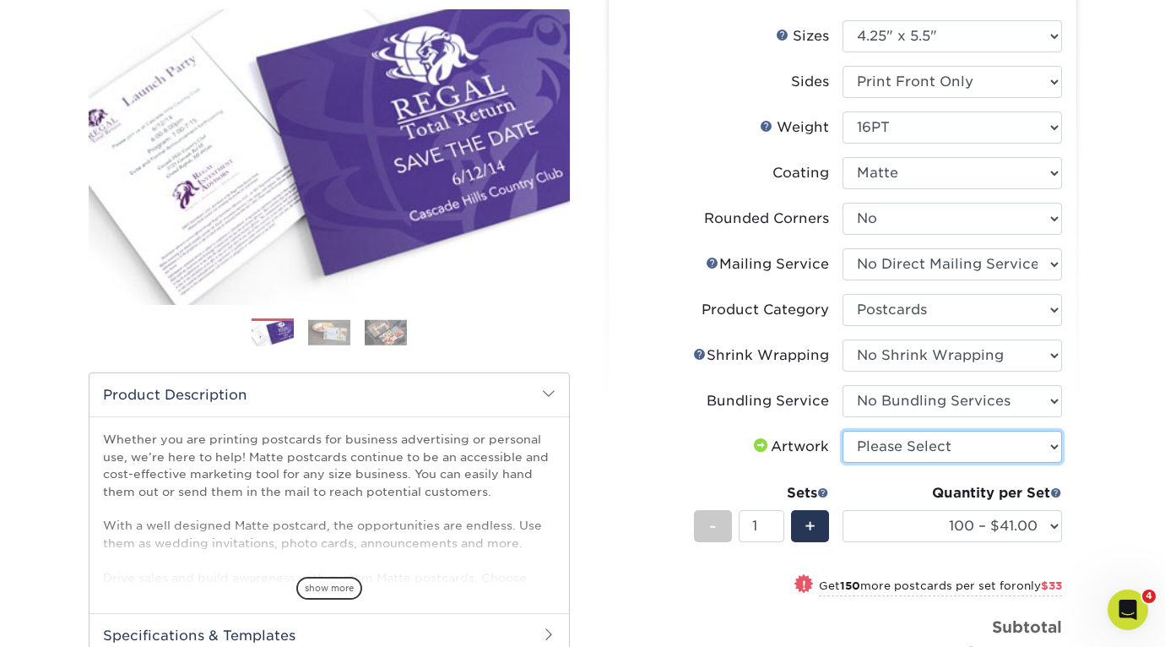
click at [961, 454] on select "Please Select I will upload files I need a design - $150" at bounding box center [951, 446] width 219 height 32
select select "upload"
click at [842, 430] on select "Please Select I will upload files I need a design - $150" at bounding box center [951, 446] width 219 height 32
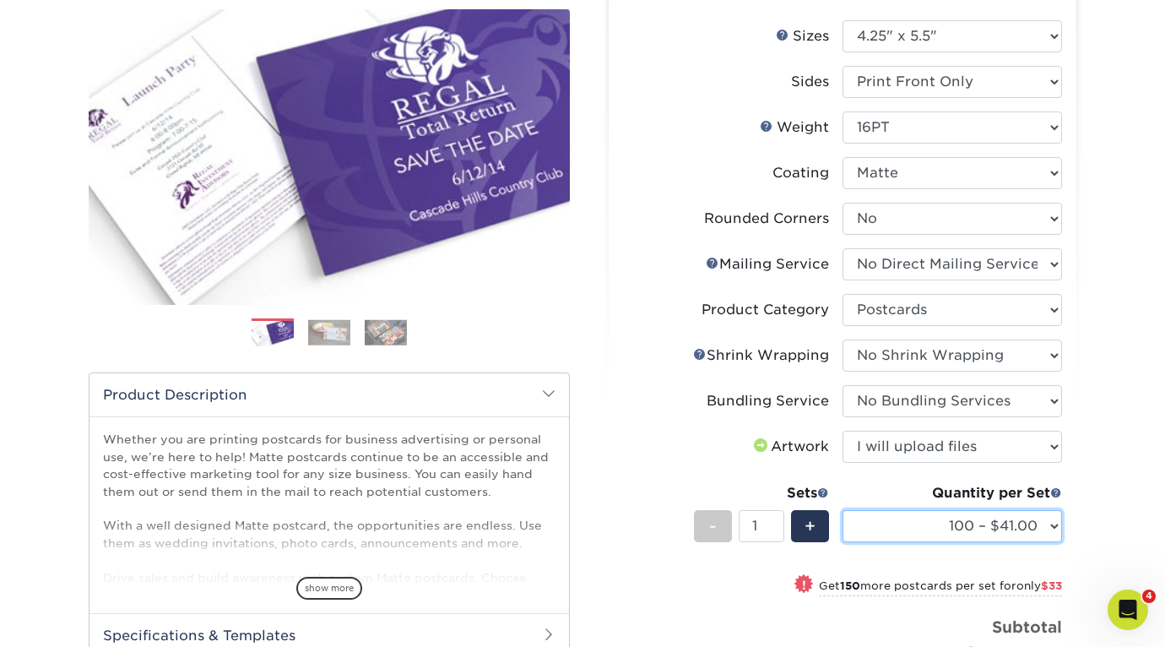
click at [961, 520] on select "100 – $41.00 250 – $74.00 500 – $88.00 1000 – $99.00 2500 – $205.00 5000 – $304…" at bounding box center [951, 526] width 219 height 32
select select "1000 – $99.00"
click at [842, 510] on select "100 – $41.00 250 – $74.00 500 – $88.00 1000 – $99.00 2500 – $205.00 5000 – $304…" at bounding box center [951, 526] width 219 height 32
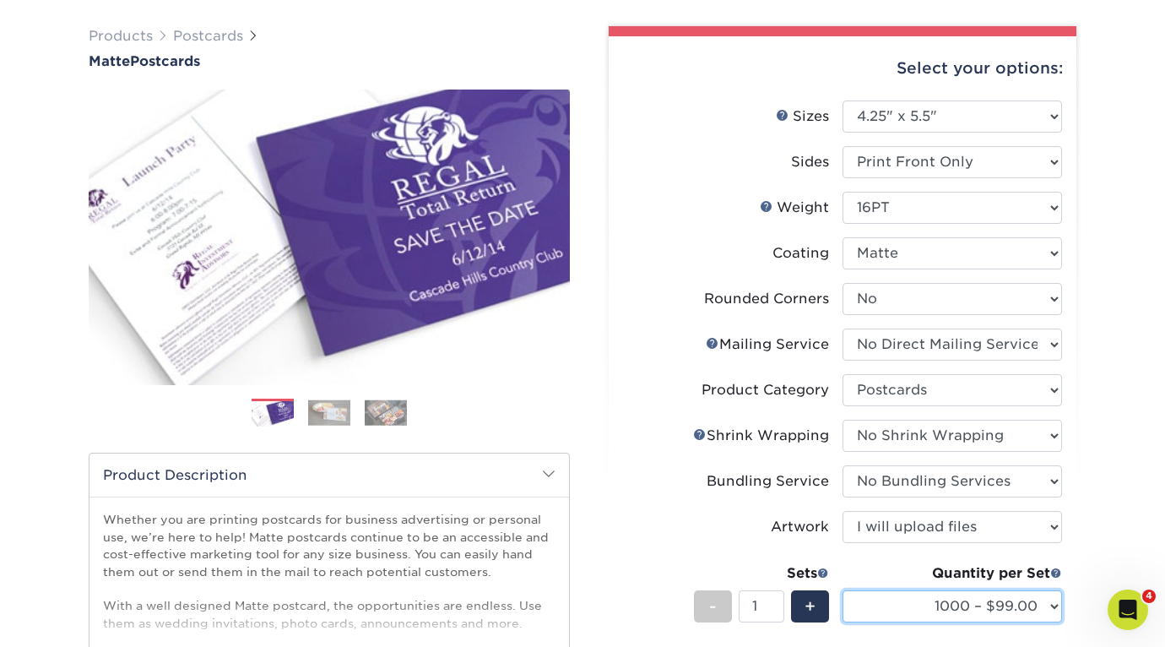
scroll to position [115, 0]
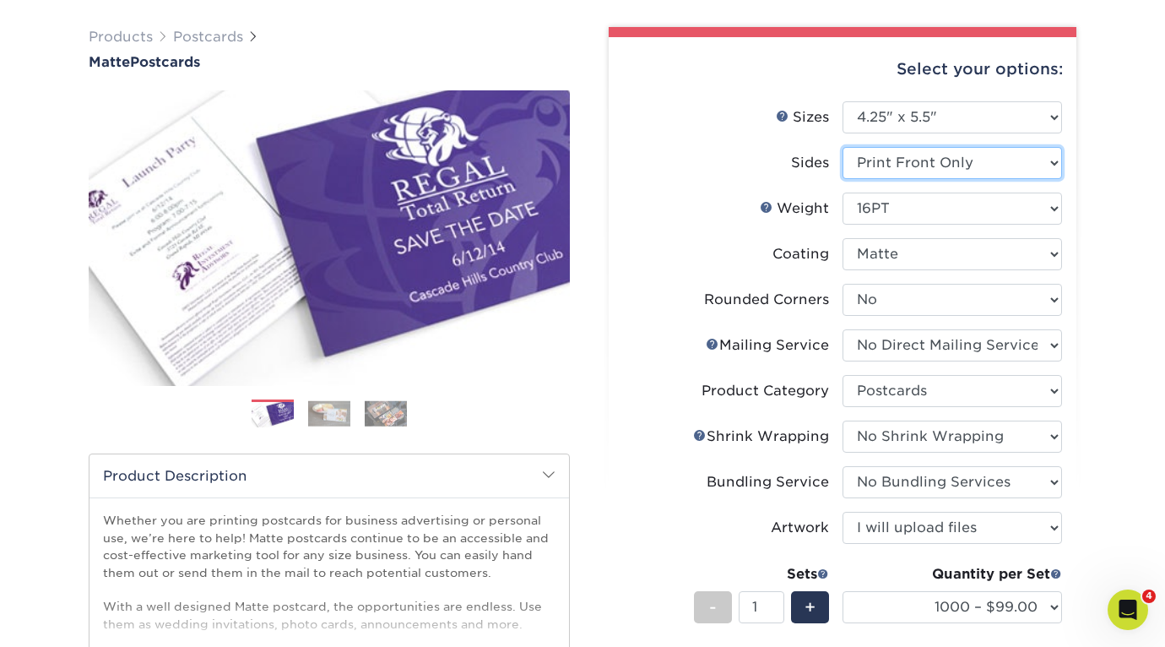
click at [955, 171] on select "Please Select Print Both Sides Print Front Only" at bounding box center [951, 163] width 219 height 32
select select "13abbda7-1d64-4f25-8bb2-c179b224825d"
click at [842, 147] on select "Please Select Print Both Sides Print Front Only" at bounding box center [951, 163] width 219 height 32
select select "-1"
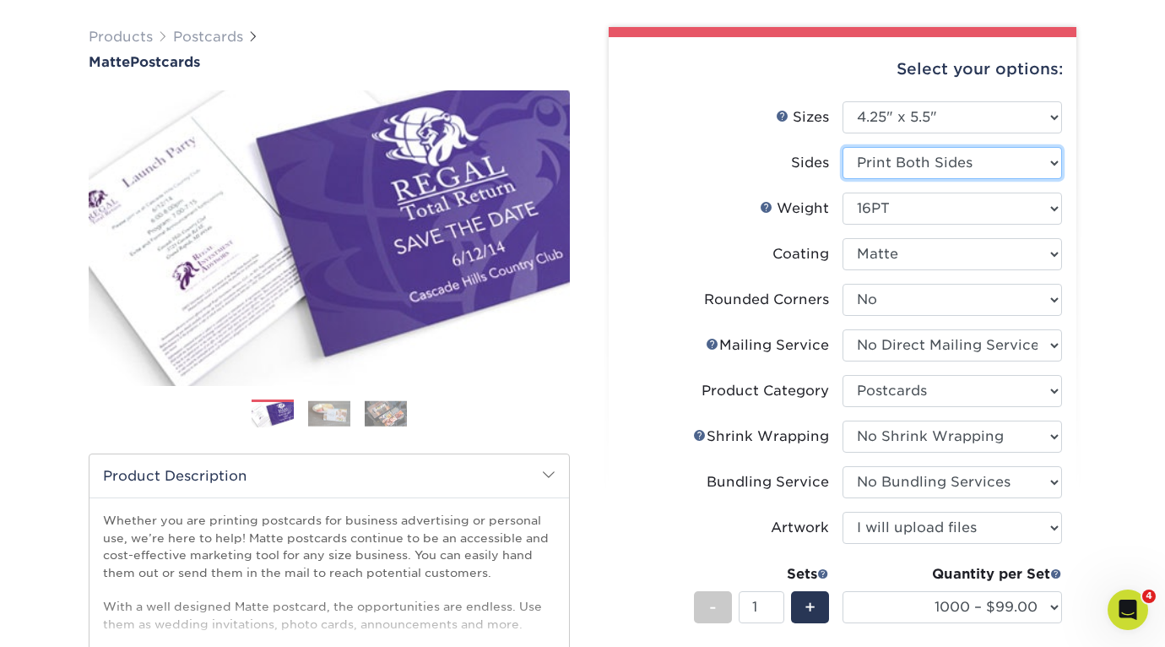
select select "-1"
select select
select select "-1"
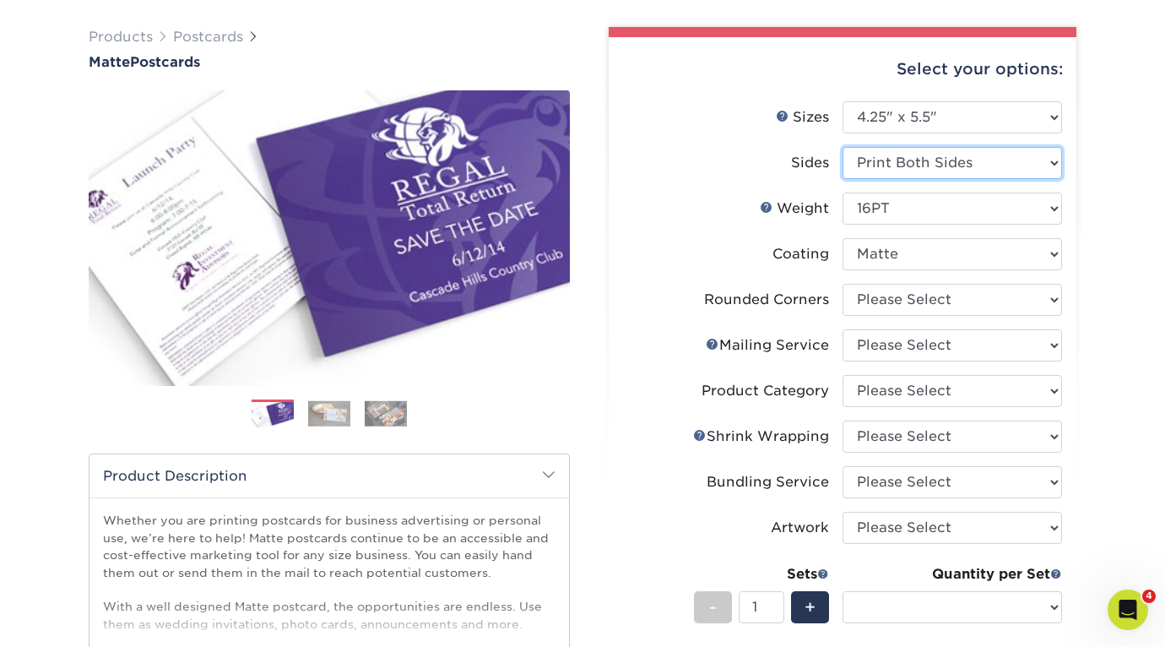
select select "-1"
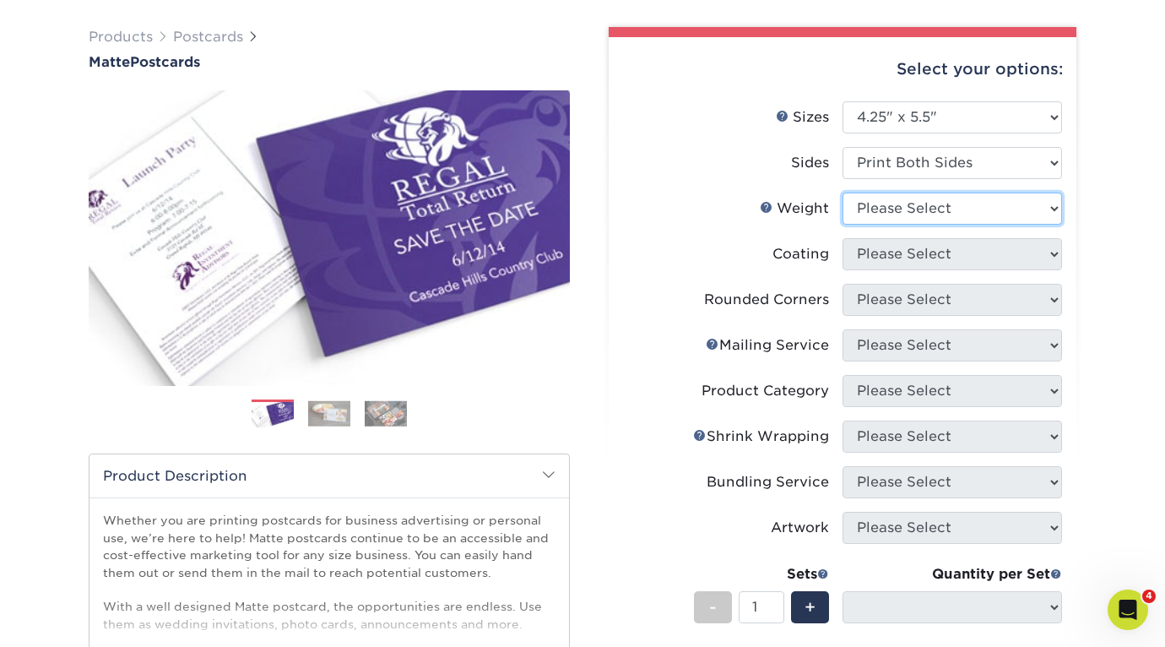
click at [978, 208] on select "Please Select 14PT 16PT" at bounding box center [951, 208] width 219 height 32
select select "16PT"
click at [842, 192] on select "Please Select 14PT 16PT" at bounding box center [951, 208] width 219 height 32
select select
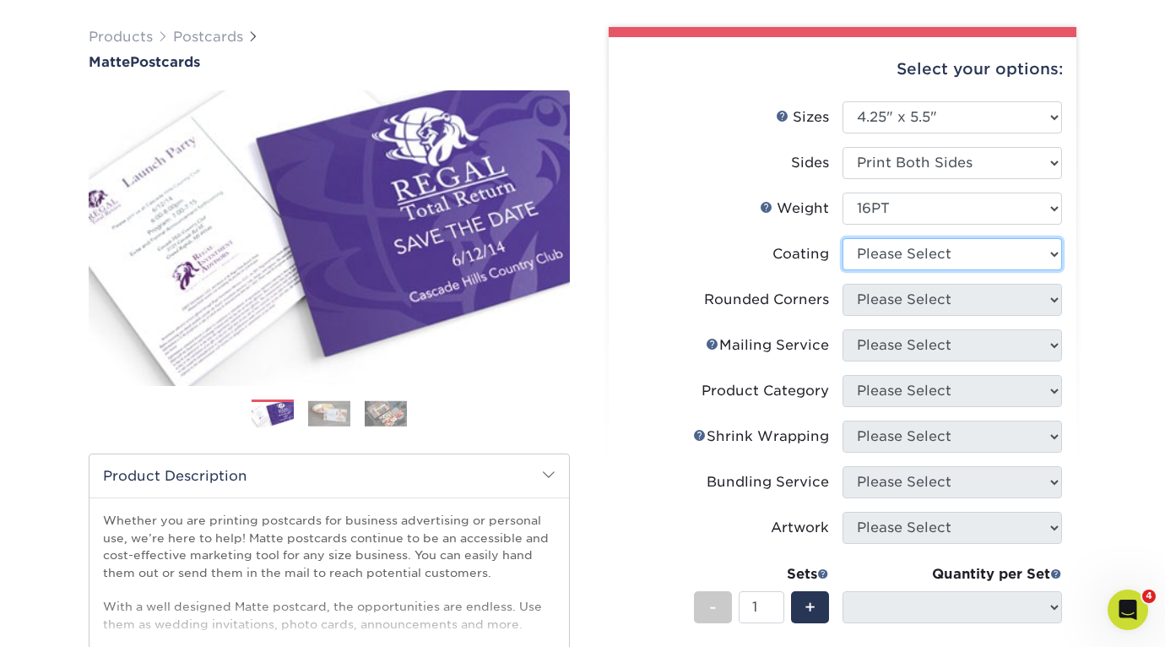
click at [989, 253] on select at bounding box center [951, 254] width 219 height 32
select select "121bb7b5-3b4d-429f-bd8d-bbf80e953313"
click at [842, 238] on select at bounding box center [951, 254] width 219 height 32
select select
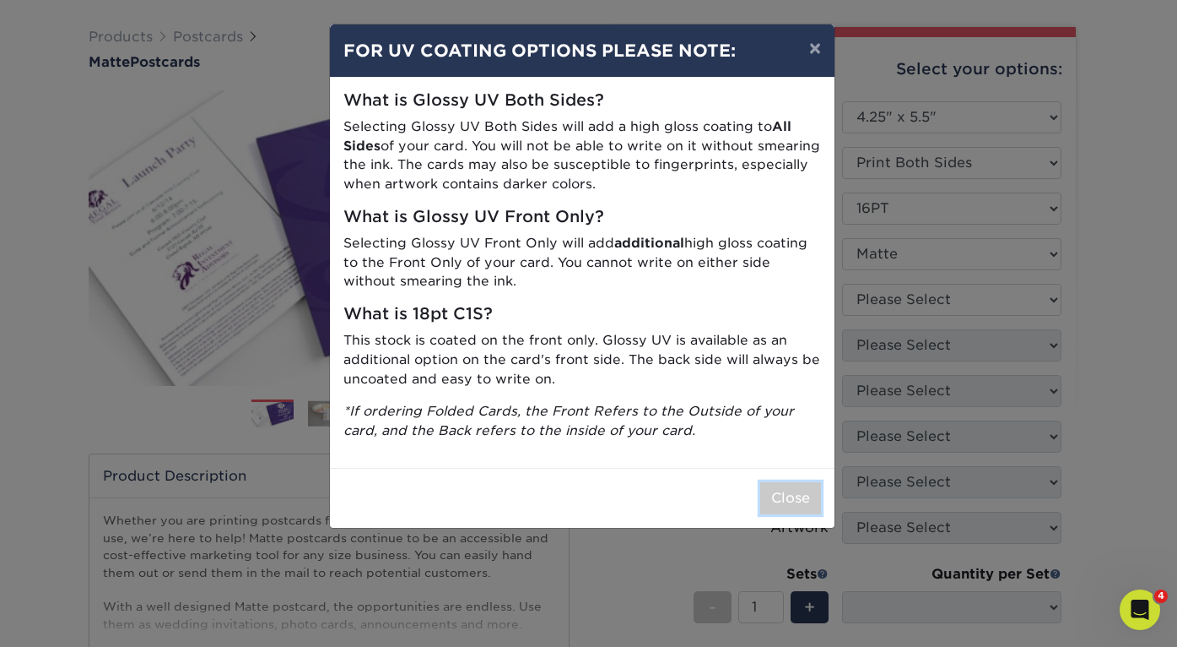
click at [788, 512] on button "Close" at bounding box center [791, 498] width 61 height 32
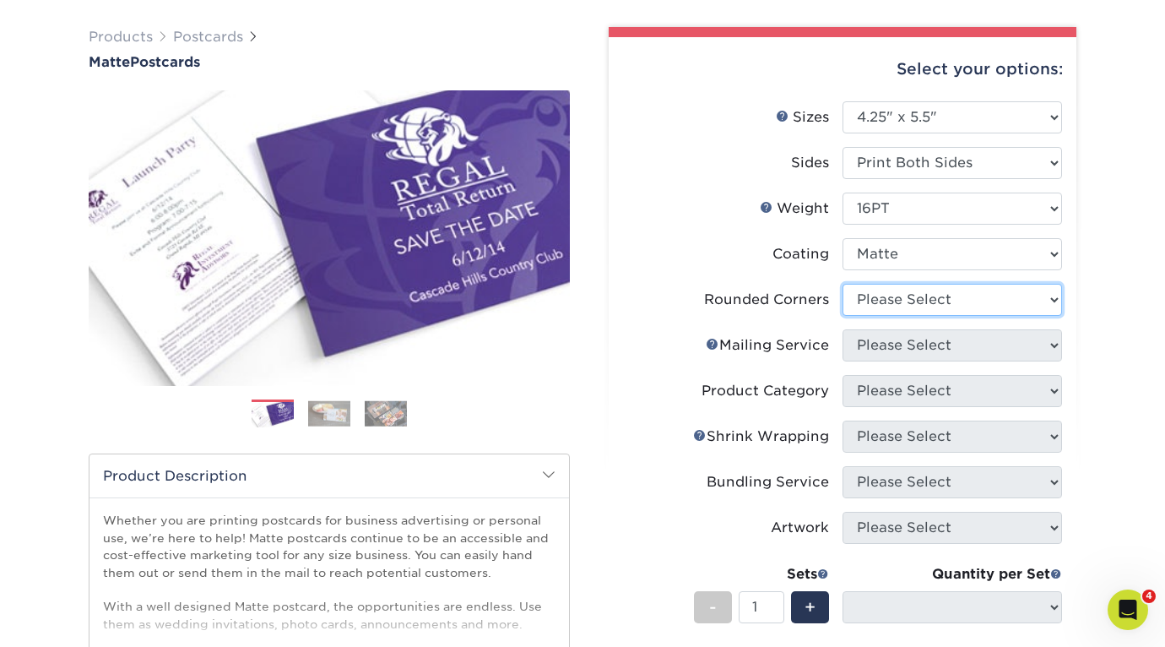
click at [983, 301] on select "Please Select Yes - Round 4 Corners No" at bounding box center [951, 300] width 219 height 32
select select "0"
click at [842, 284] on select "Please Select Yes - Round 4 Corners No" at bounding box center [951, 300] width 219 height 32
select select "-1"
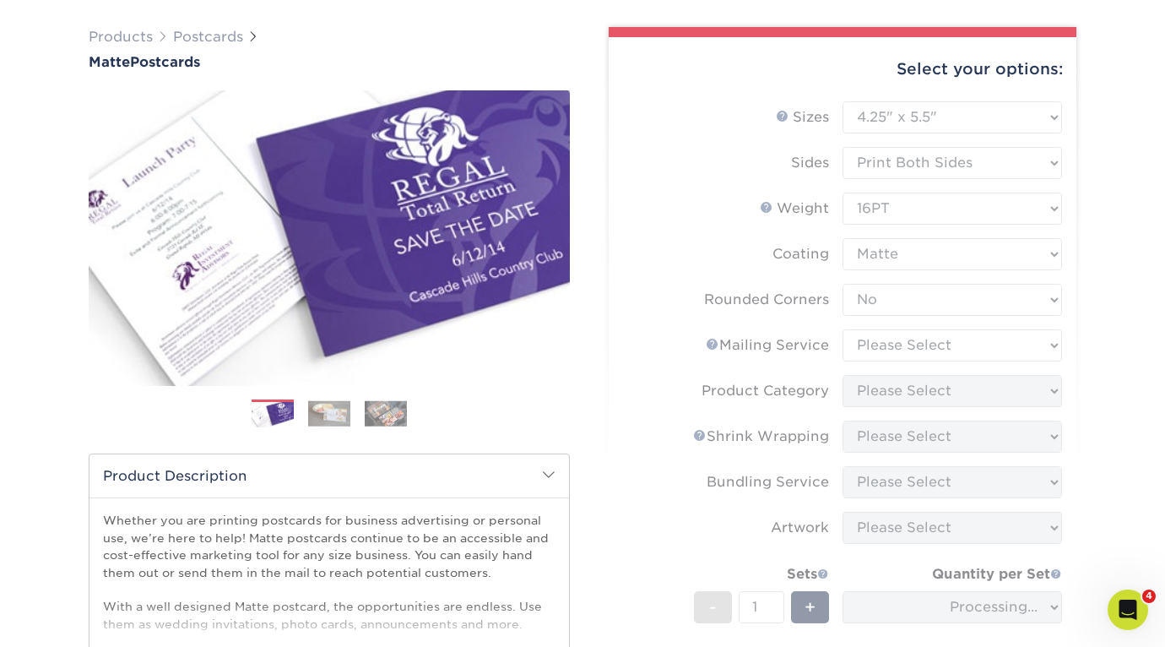
click at [955, 352] on form "Sizes Help Sizes Please Select 1.5" x 7" 2" x 4" 2" x 6" 2" x 7" 2" x 8" 2.12" …" at bounding box center [842, 442] width 441 height 682
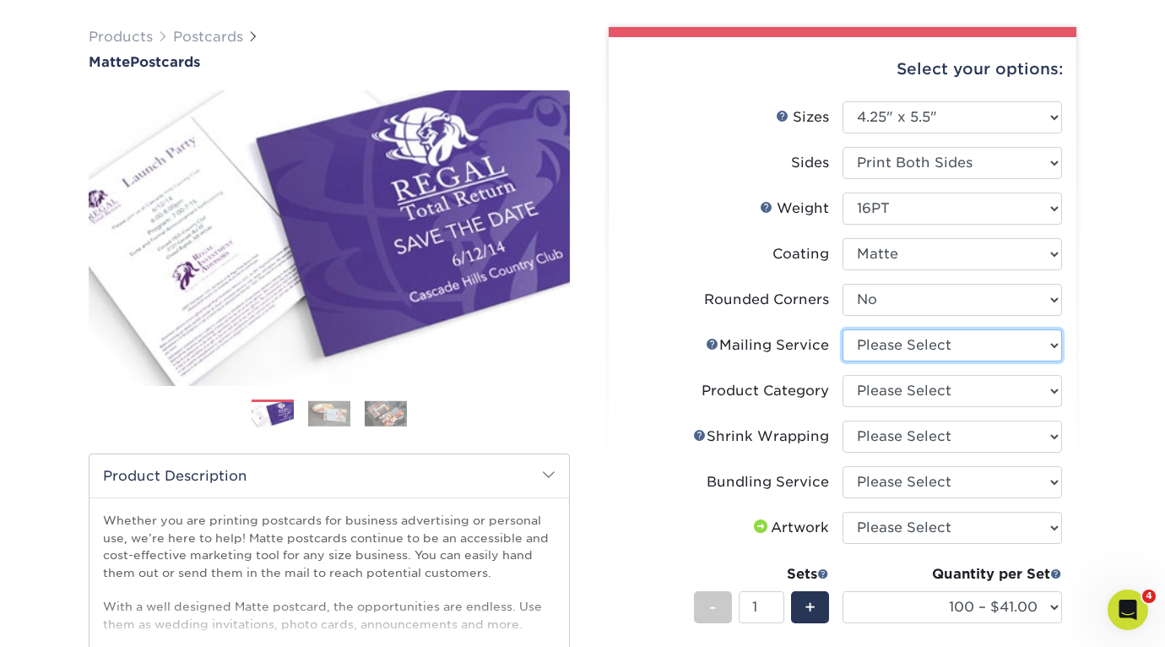
click at [939, 349] on select "Please Select No Direct Mailing Service No, I will mail/stamp/imprint Direct Ma…" at bounding box center [951, 345] width 219 height 32
select select "3e5e9bdd-d78a-4c28-a41d-fe1407925ca6"
click at [842, 329] on select "Please Select No Direct Mailing Service No, I will mail/stamp/imprint Direct Ma…" at bounding box center [951, 345] width 219 height 32
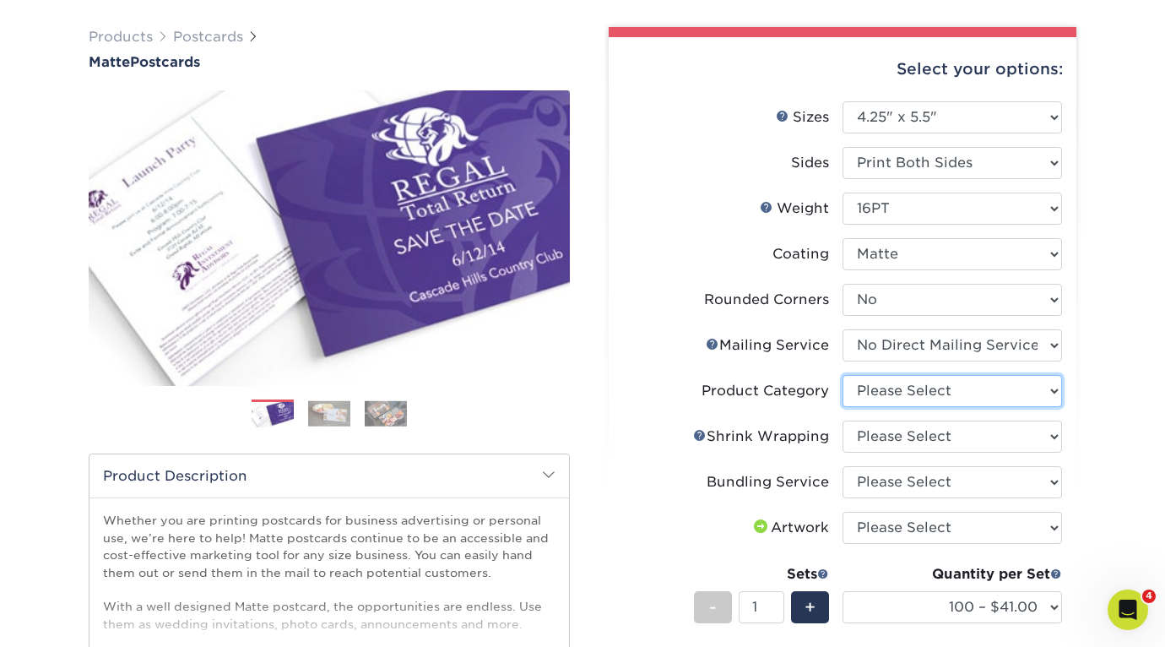
click at [954, 383] on select "Please Select Postcards" at bounding box center [951, 391] width 219 height 32
select select "9b7272e0-d6c8-4c3c-8e97-d3a1bcdab858"
click at [842, 375] on select "Please Select Postcards" at bounding box center [951, 391] width 219 height 32
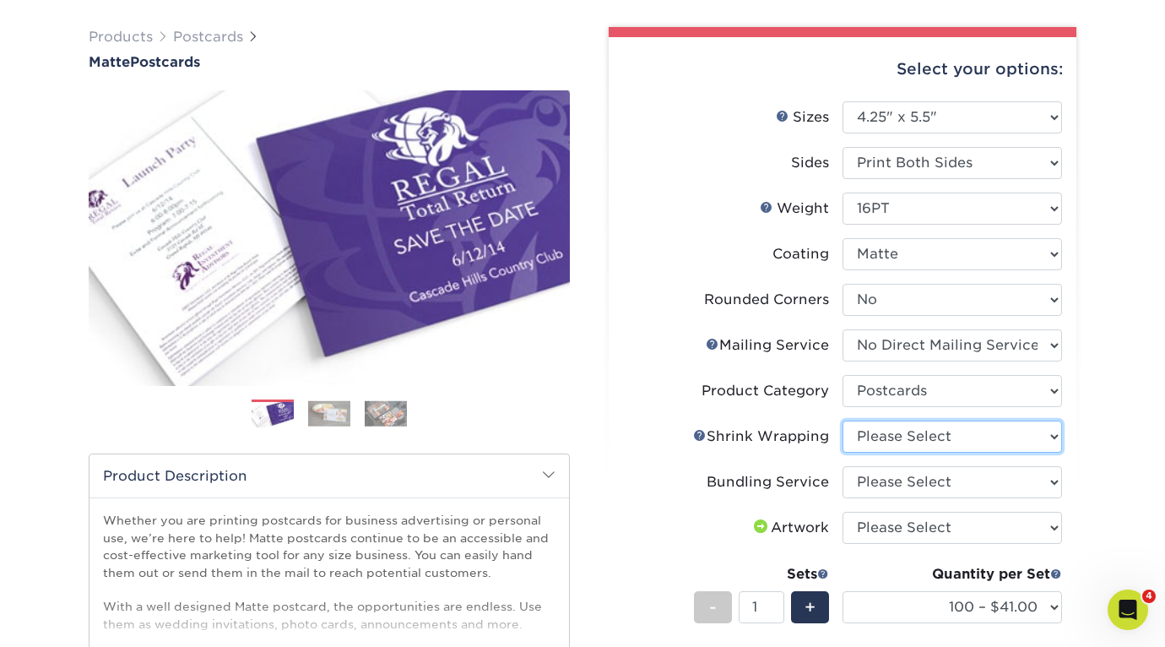
click at [962, 430] on select "Please Select No Shrink Wrapping Shrink Wrap 100 Per Package Shrink Wrap 50 Per…" at bounding box center [951, 436] width 219 height 32
select select "c8749376-e7da-41d0-b3dc-647faf84d907"
click at [842, 420] on select "Please Select No Shrink Wrapping Shrink Wrap 100 Per Package Shrink Wrap 50 Per…" at bounding box center [951, 436] width 219 height 32
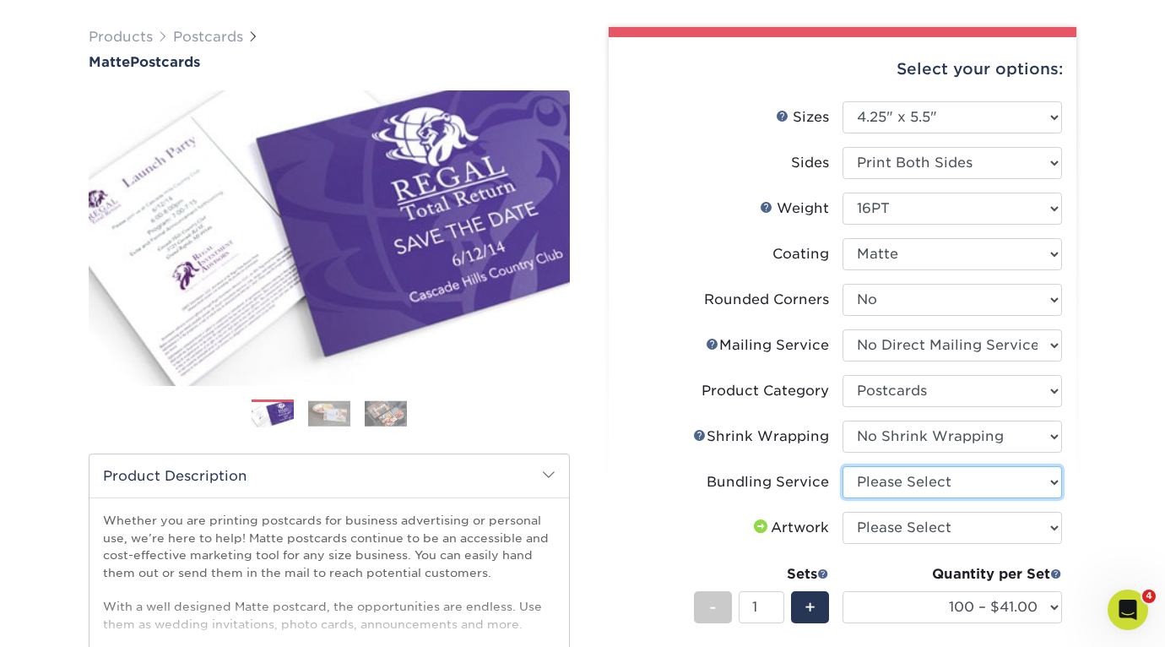
click at [971, 488] on select "Please Select No Bundling Services Yes, Bundles of 50 (+2 Days) Yes, Bundles of…" at bounding box center [951, 482] width 219 height 32
select select "58689abb-25c0-461c-a4c3-a80b627d6649"
click at [842, 466] on select "Please Select No Bundling Services Yes, Bundles of 50 (+2 Days) Yes, Bundles of…" at bounding box center [951, 482] width 219 height 32
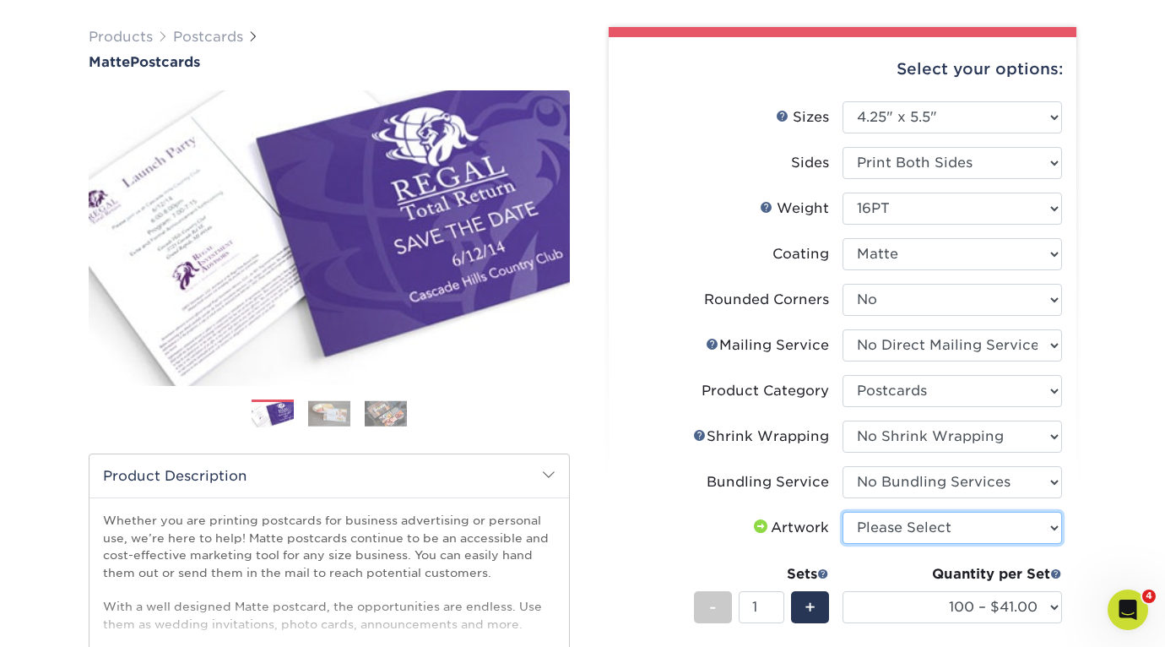
click at [996, 517] on select "Please Select I will upload files I need a design - $150" at bounding box center [951, 528] width 219 height 32
select select "upload"
click at [842, 512] on select "Please Select I will upload files I need a design - $150" at bounding box center [951, 528] width 219 height 32
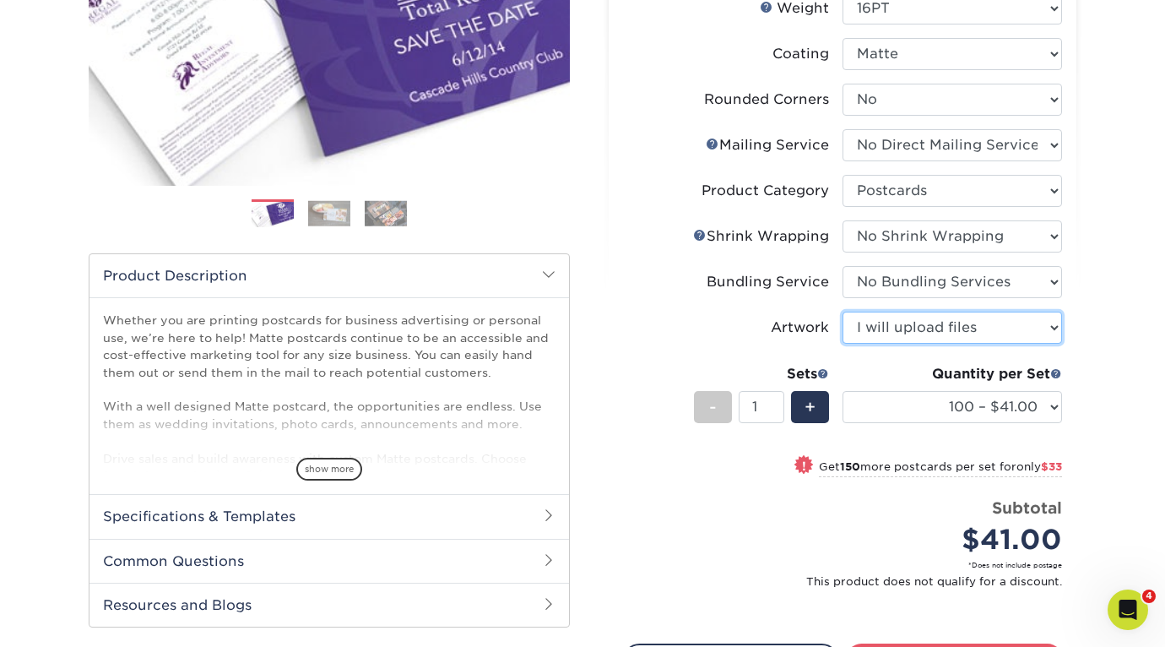
scroll to position [317, 0]
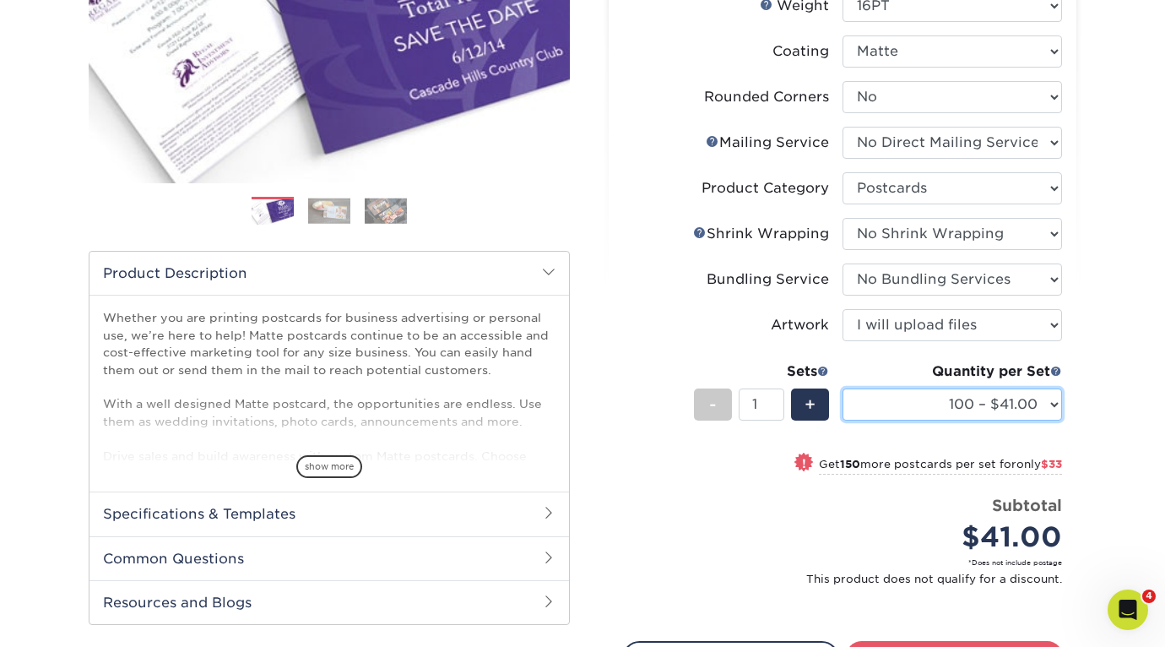
click at [995, 403] on select "100 – $41.00 250 – $74.00 500 – $88.00 1000 – $99.00 2500 – $205.00 5000 – $304…" at bounding box center [951, 404] width 219 height 32
select select "1000 – $99.00"
click at [842, 388] on select "100 – $41.00 250 – $74.00 500 – $88.00 1000 – $99.00 2500 – $205.00 5000 – $304…" at bounding box center [951, 404] width 219 height 32
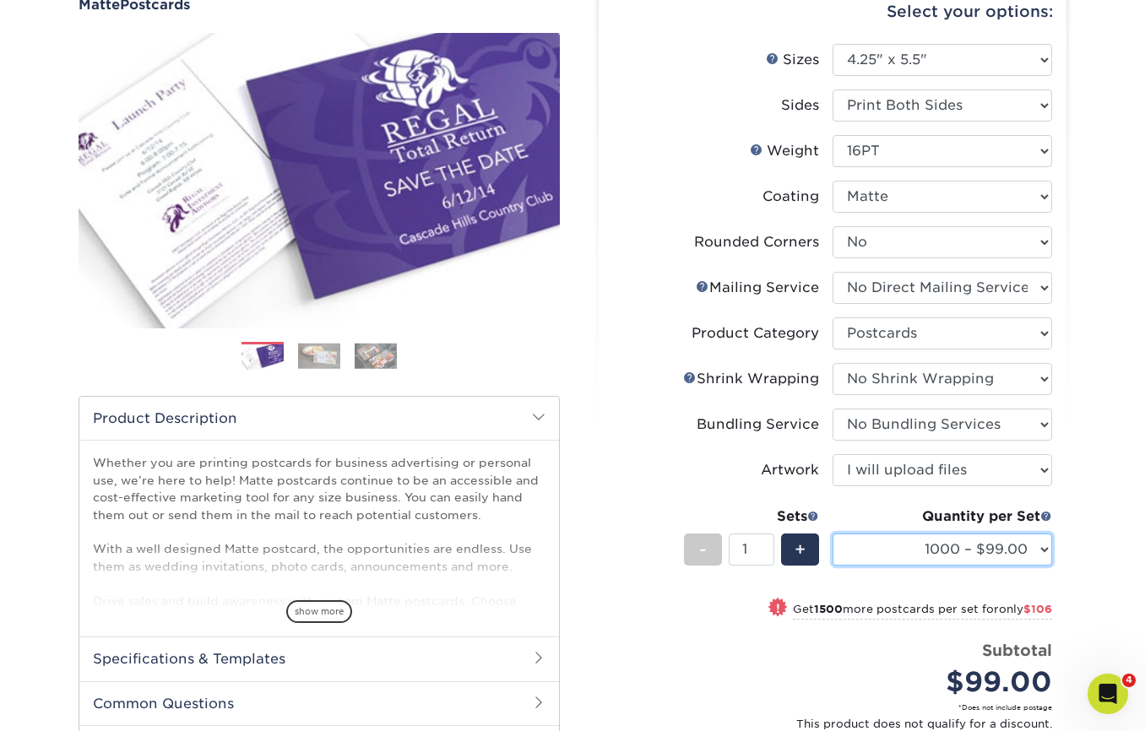
scroll to position [169, 0]
